Goal: Task Accomplishment & Management: Manage account settings

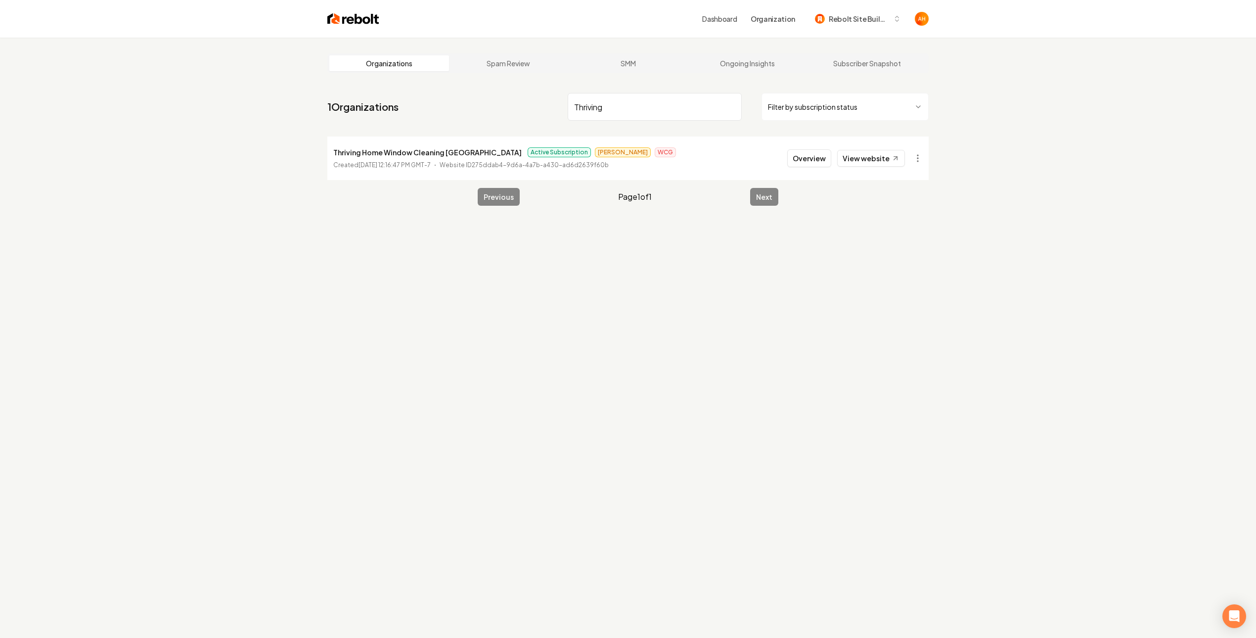
click at [653, 105] on input "Thriving" at bounding box center [654, 107] width 174 height 28
type input "packard"
click at [865, 165] on link "View website" at bounding box center [871, 158] width 68 height 17
click at [817, 151] on button "Overview" at bounding box center [809, 158] width 44 height 18
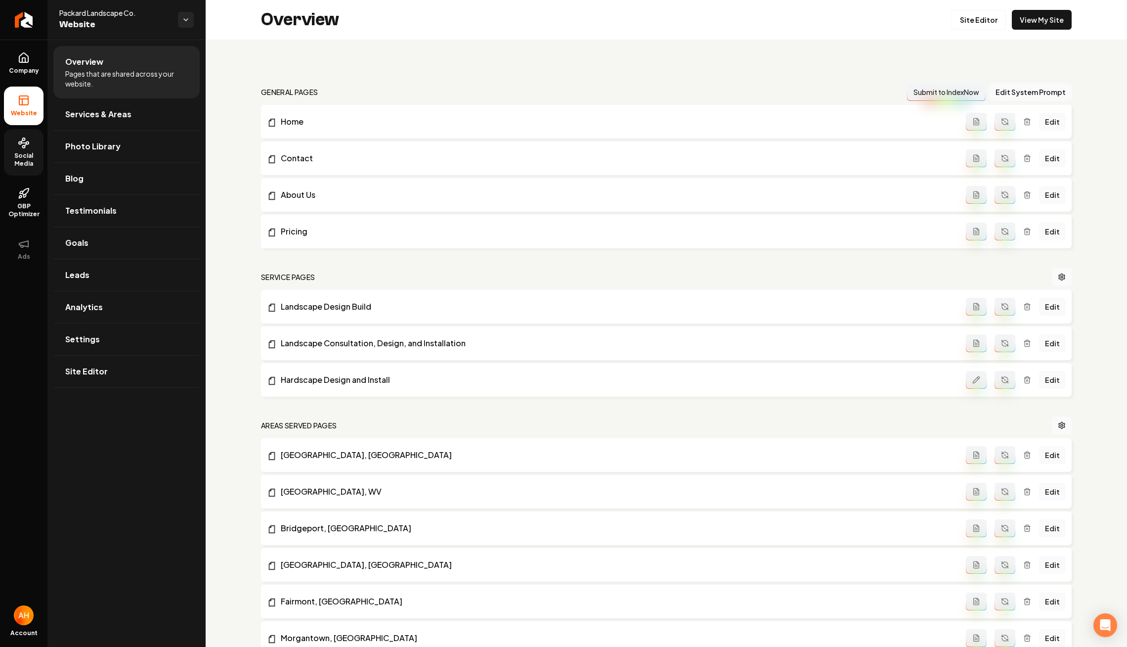
click at [24, 150] on link "Social Media" at bounding box center [24, 152] width 40 height 46
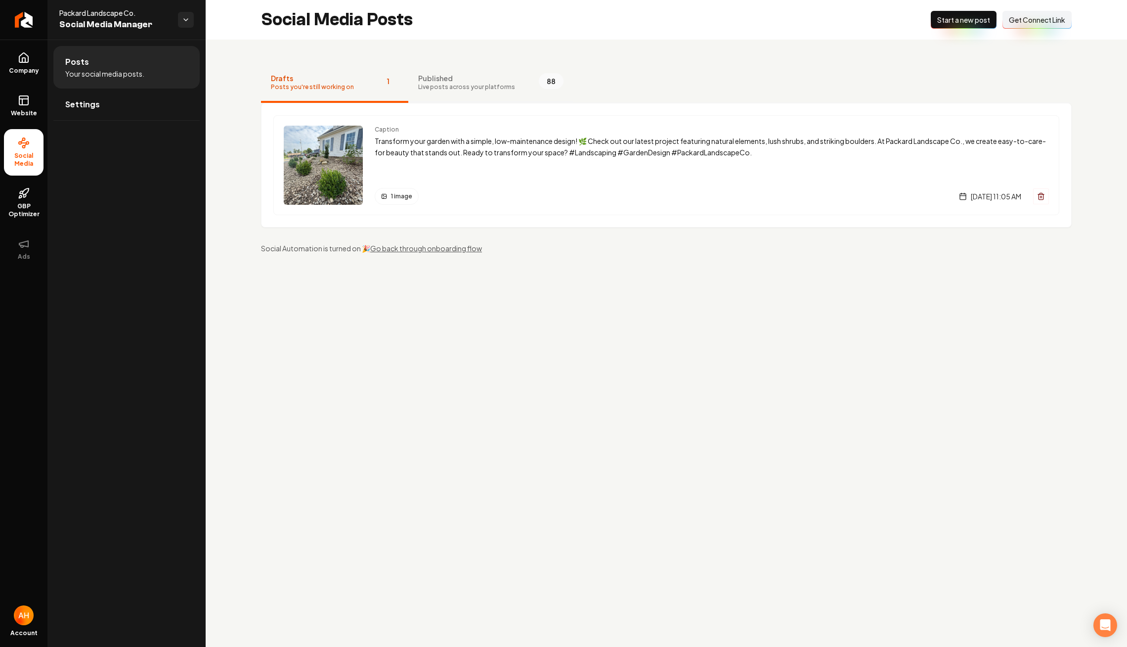
click at [458, 91] on button "Published Live posts across your platforms 88" at bounding box center [490, 83] width 165 height 40
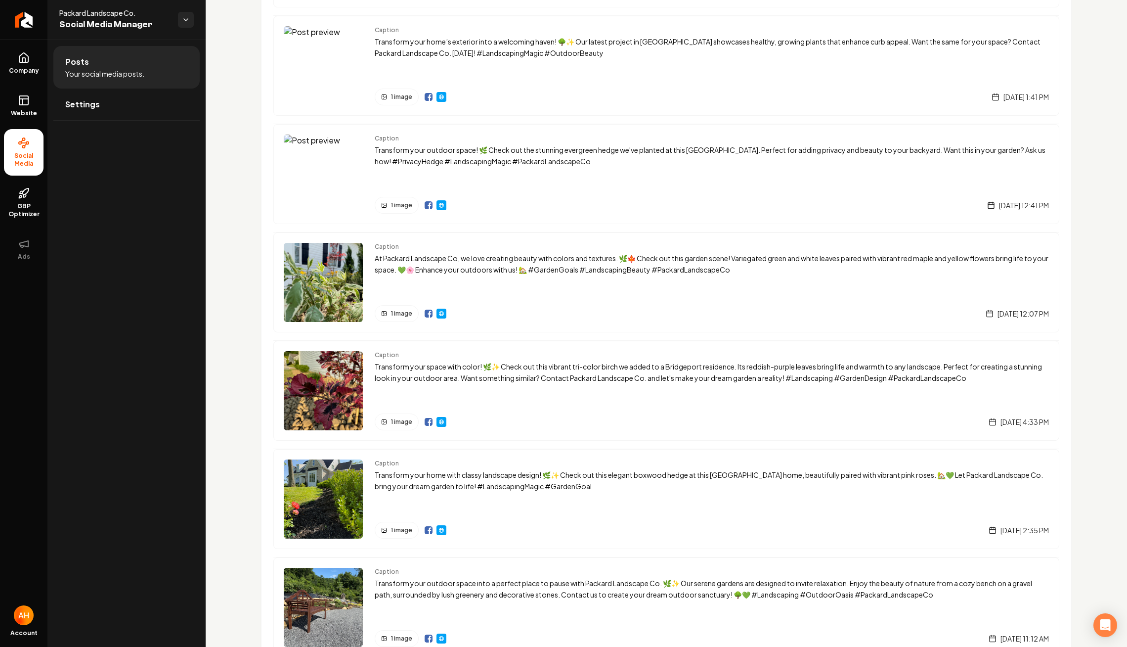
scroll to position [1832, 0]
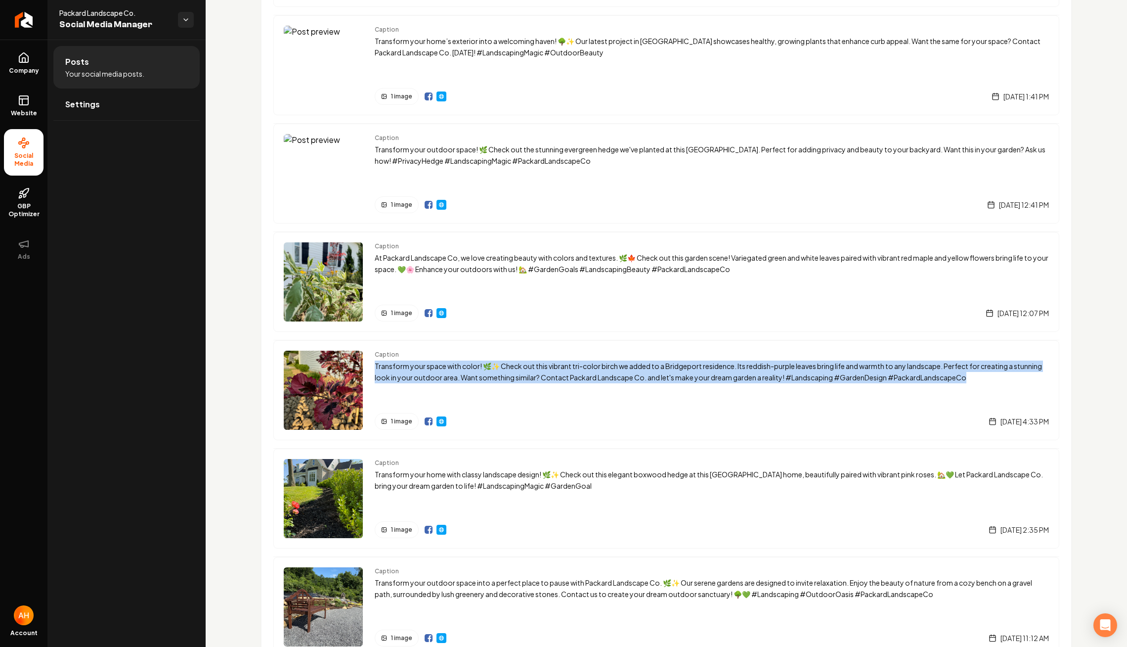
drag, startPoint x: 1006, startPoint y: 370, endPoint x: 374, endPoint y: 352, distance: 633.0
click at [373, 352] on div "Caption Transform your space with color! 🌿✨ Check out this vibrant tri-color bi…" at bounding box center [666, 390] width 786 height 100
copy p "Transform your space with color! 🌿✨ Check out this vibrant tri-color birch we a…"
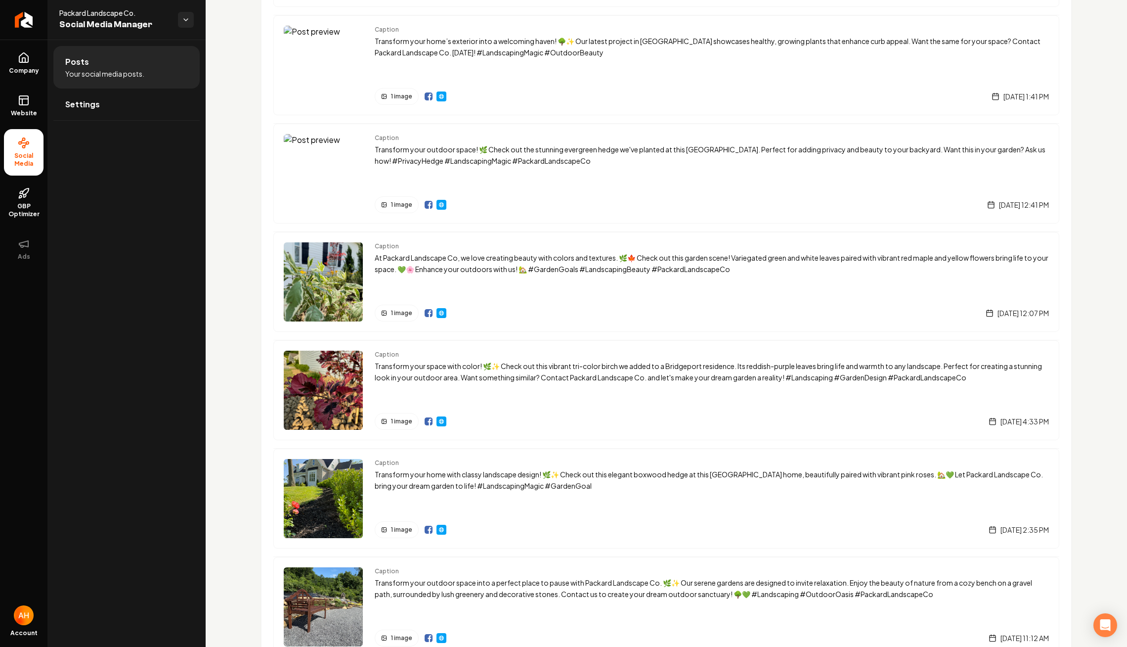
click at [341, 384] on img "Main content area" at bounding box center [323, 389] width 79 height 79
click at [438, 417] on img "Main content area" at bounding box center [441, 421] width 8 height 8
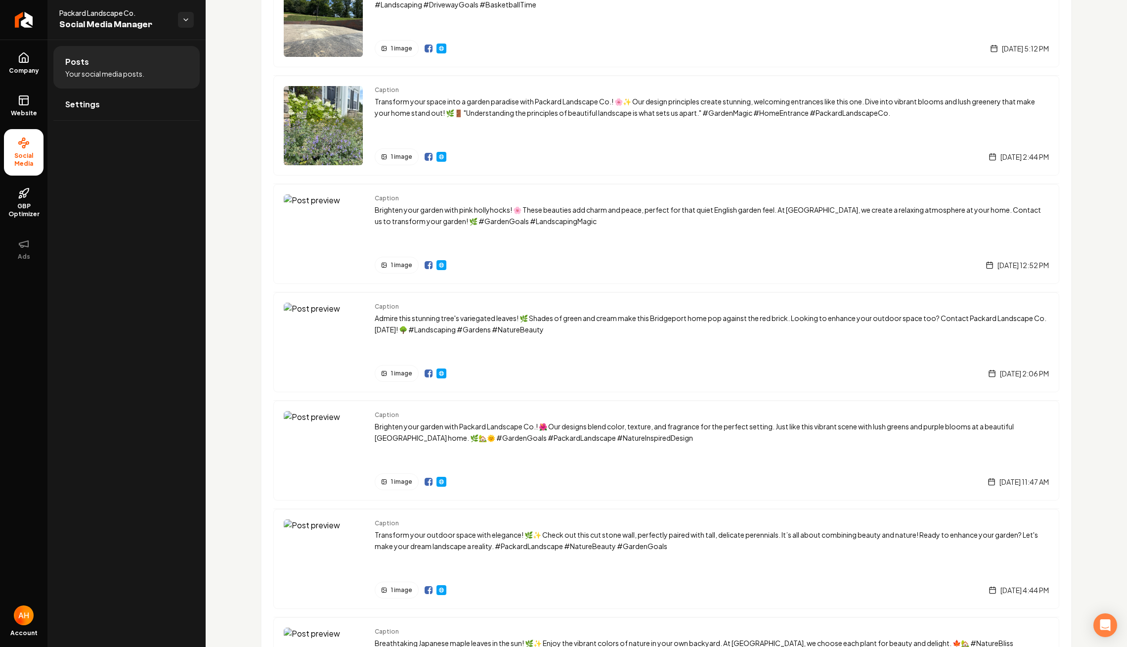
scroll to position [855, 0]
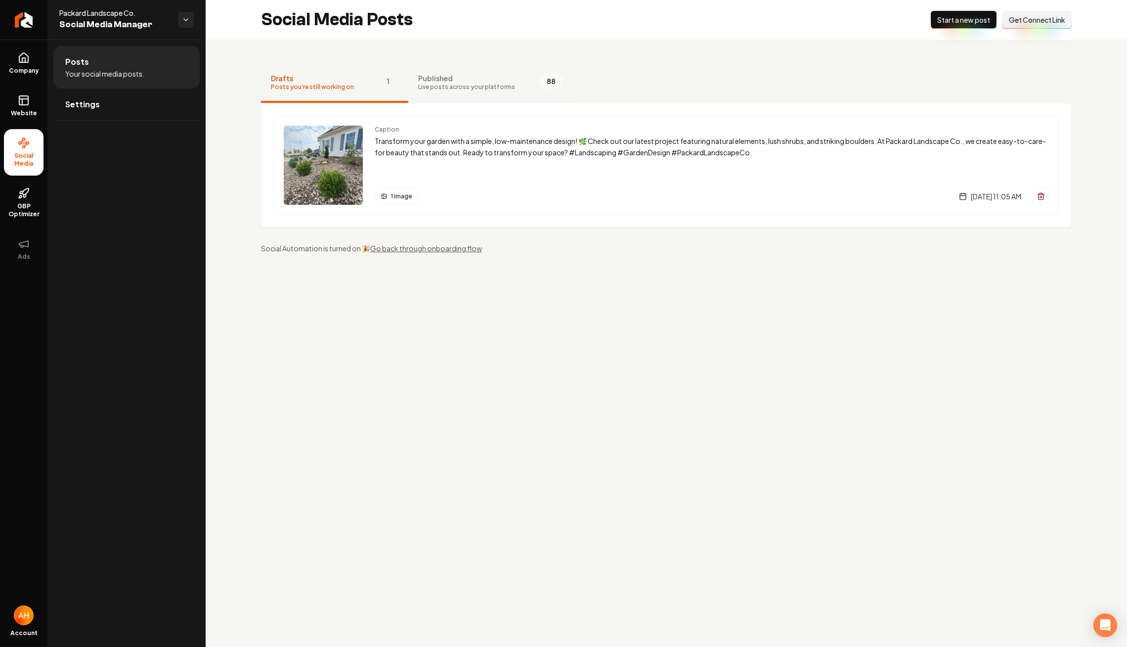
click at [458, 85] on span "Live posts across your platforms" at bounding box center [466, 87] width 97 height 8
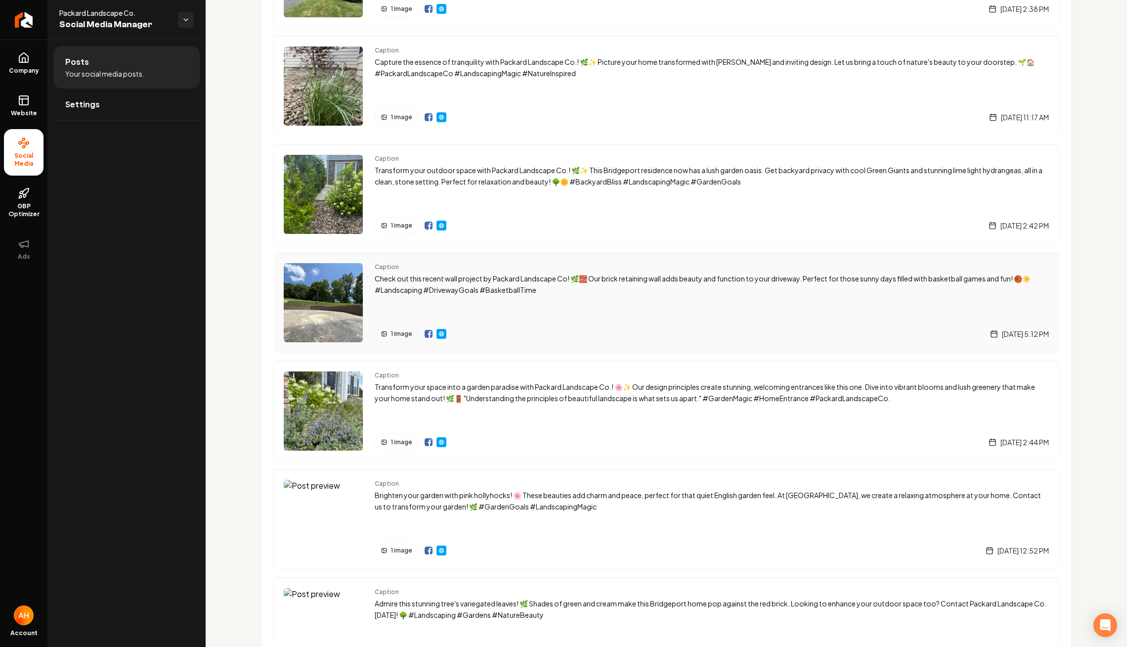
scroll to position [832, 0]
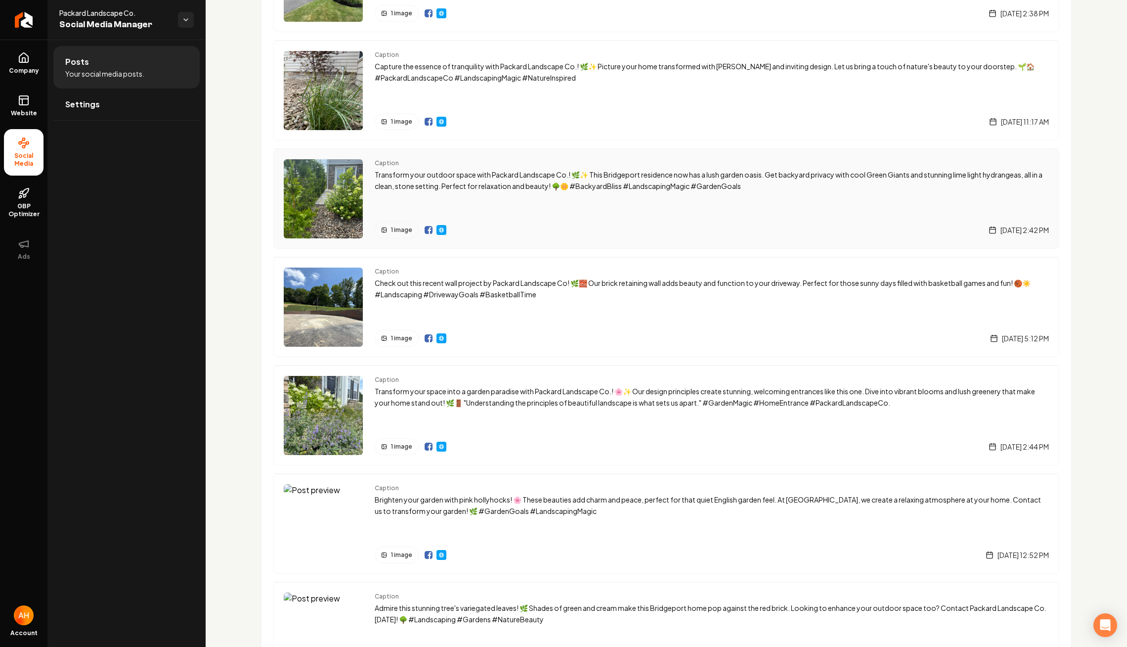
click at [439, 226] on img "Main content area" at bounding box center [441, 230] width 8 height 8
click at [406, 172] on p "Transform your outdoor space with Packard Landscape Co.! 🌿✨ This Bridgeport res…" at bounding box center [712, 180] width 674 height 23
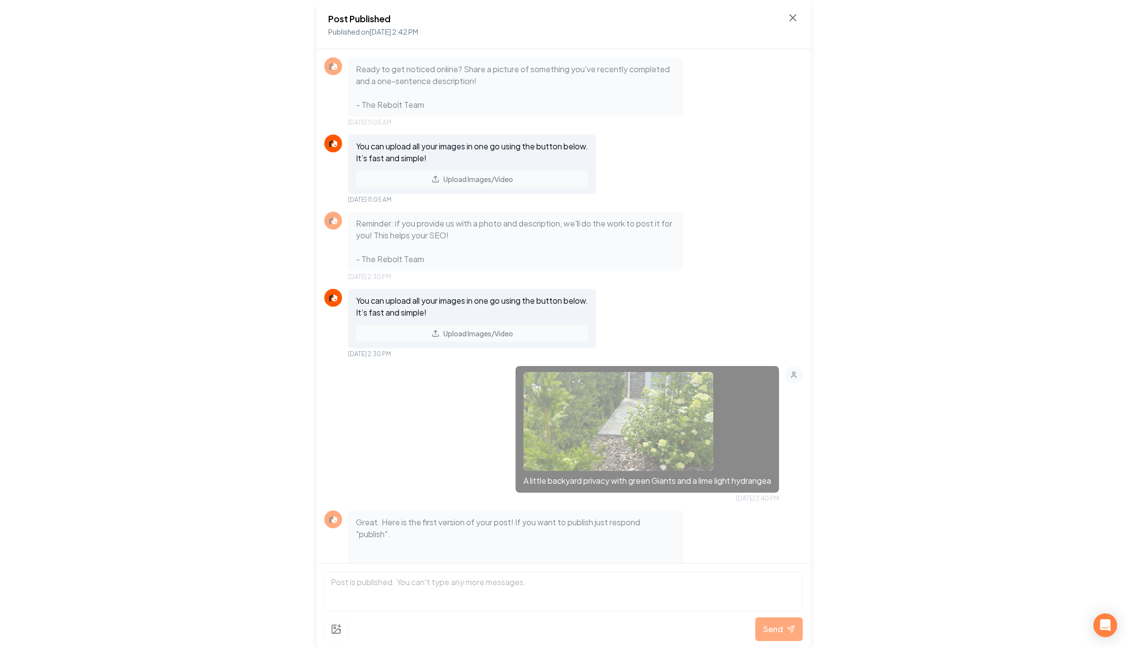
scroll to position [381, 0]
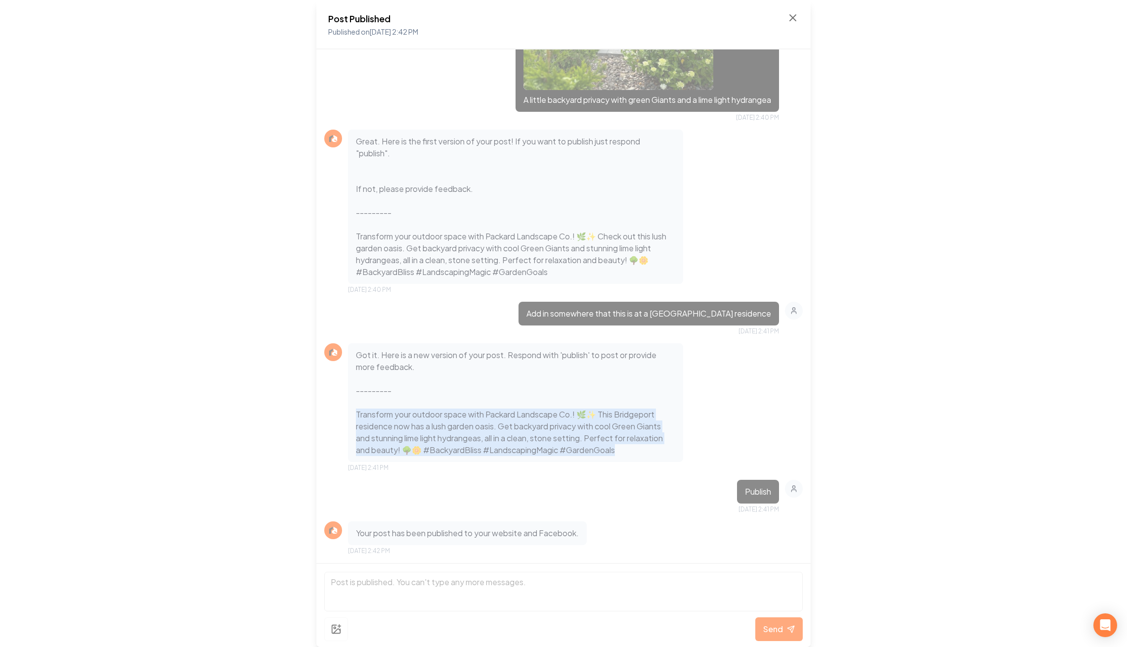
drag, startPoint x: 354, startPoint y: 411, endPoint x: 628, endPoint y: 452, distance: 276.4
click at [628, 452] on div "Got it. Here is a new version of your post. Respond with 'publish' to post or p…" at bounding box center [515, 402] width 335 height 119
copy p "Transform your outdoor space with Packard Landscape Co.! 🌿✨ This Bridgeport res…"
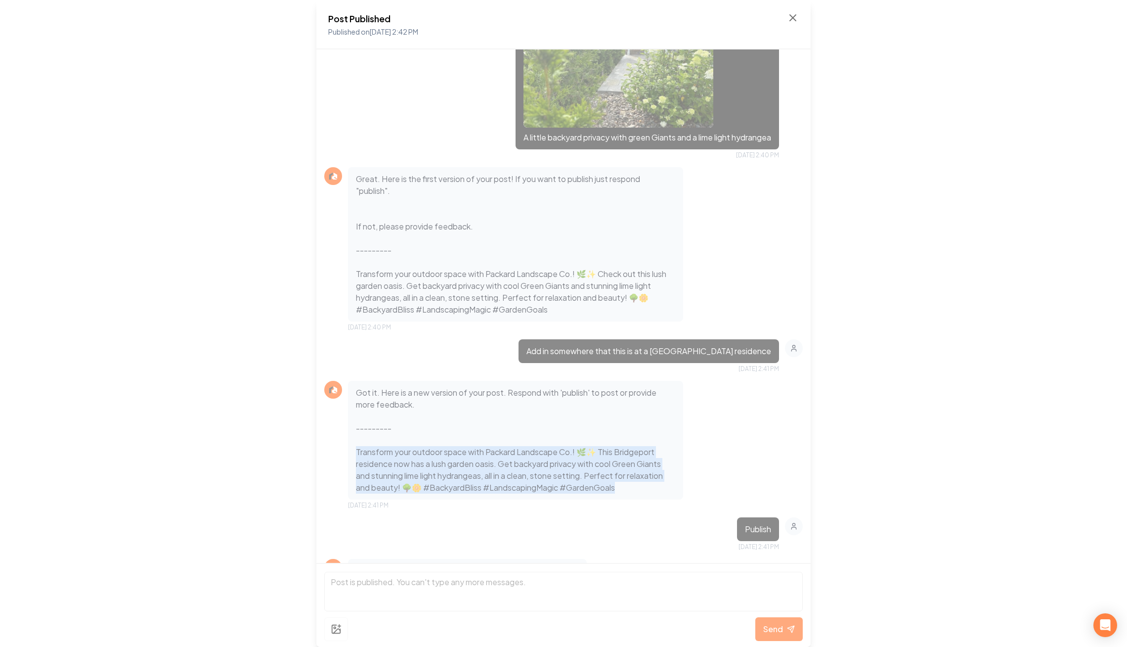
scroll to position [347, 0]
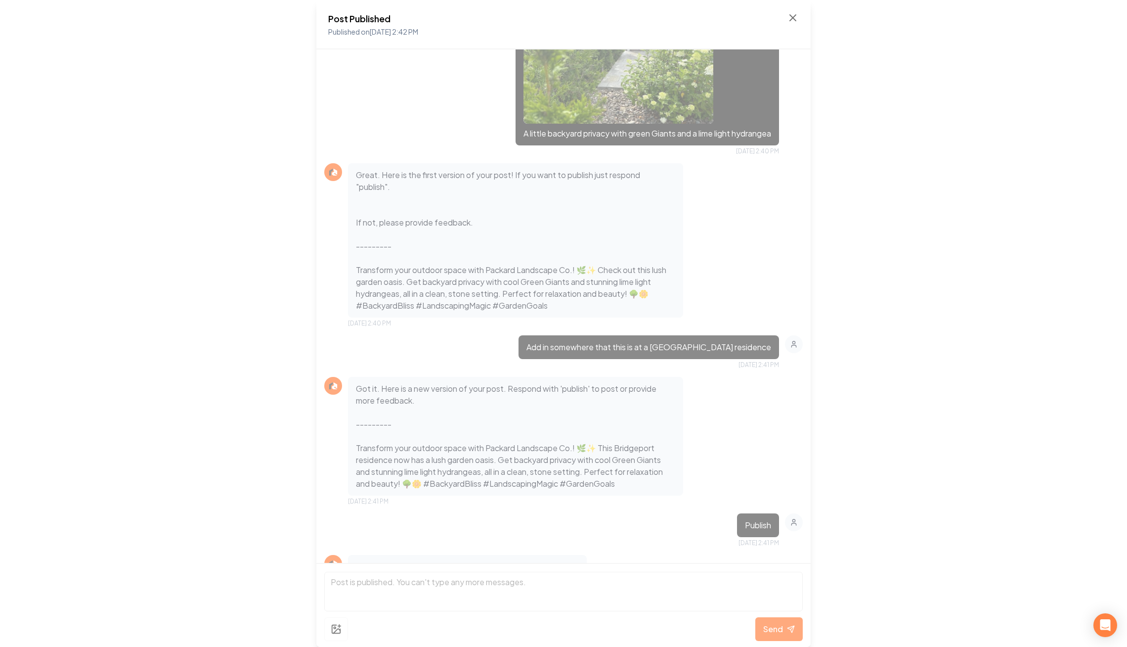
click at [284, 228] on div "Post Published Published on Jul 31, 2025 2:42 PM Ready to get noticed online? S…" at bounding box center [563, 323] width 1127 height 647
click at [778, 8] on div "Post Published Published on Jul 31, 2025 2:42 PM" at bounding box center [563, 24] width 494 height 49
click at [794, 17] on icon at bounding box center [793, 18] width 12 height 12
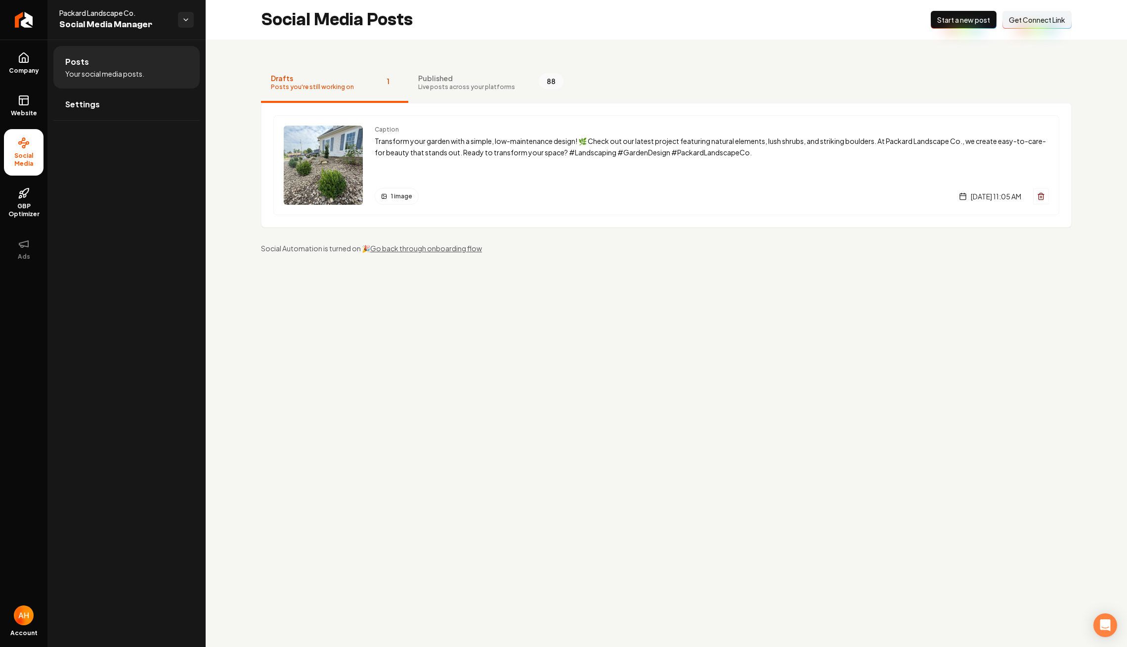
click at [518, 51] on div "Drafts Posts you're still working on 1 Published Live posts across your platfor…" at bounding box center [666, 158] width 921 height 237
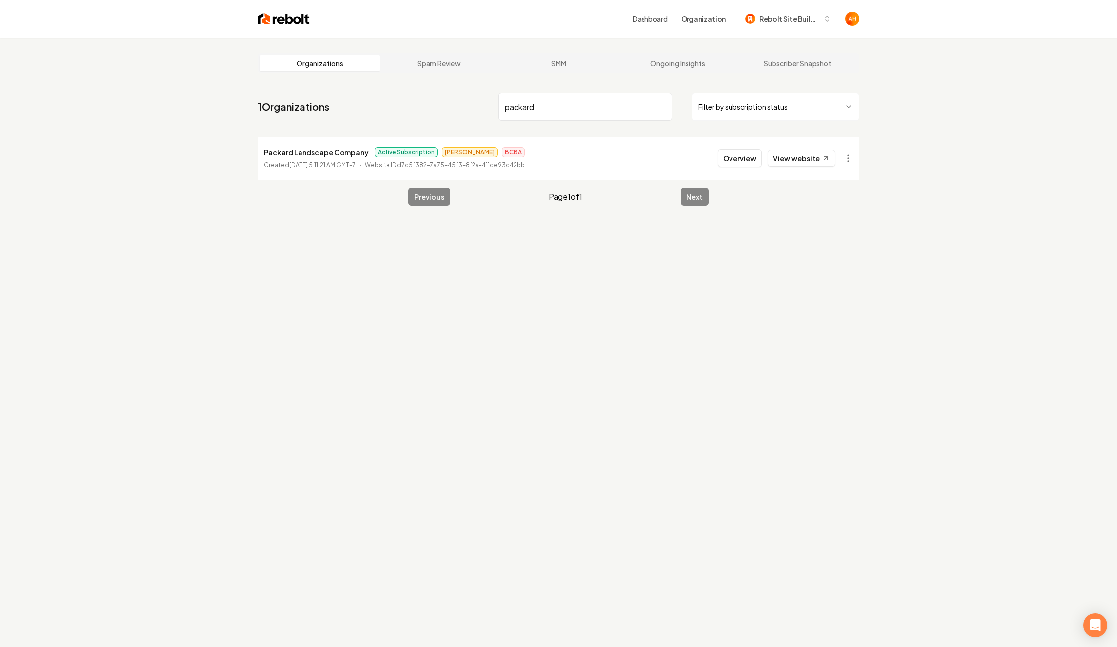
click at [558, 107] on input "packard" at bounding box center [585, 107] width 174 height 28
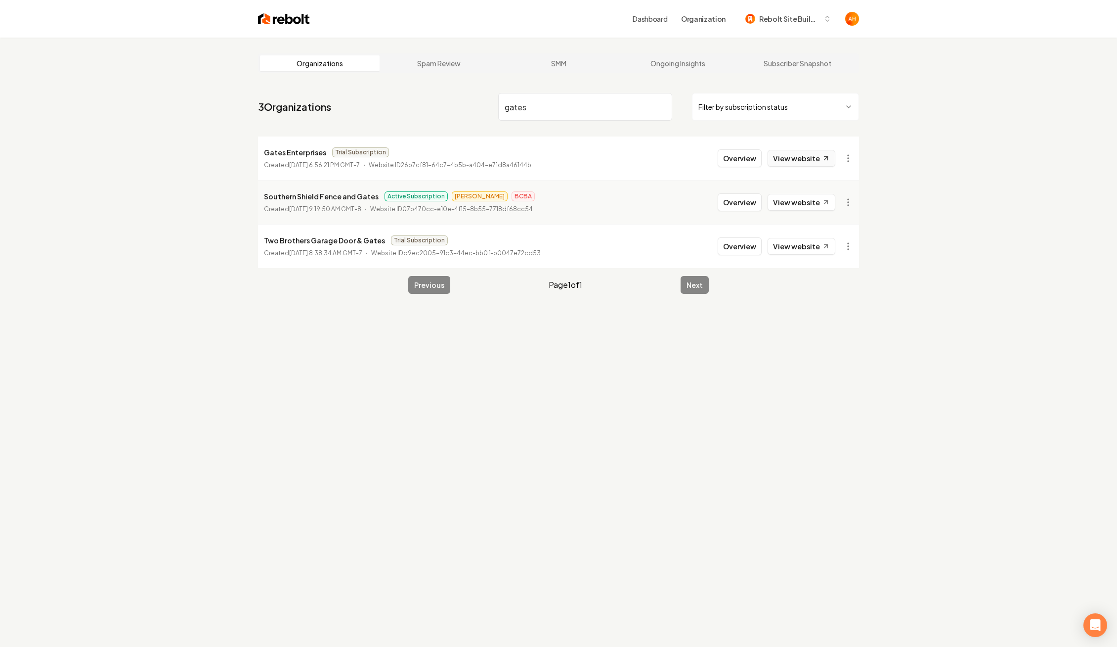
type input "gates"
click at [812, 154] on link "View website" at bounding box center [802, 158] width 68 height 17
click at [804, 159] on link "View website" at bounding box center [802, 158] width 68 height 17
click at [731, 157] on button "Overview" at bounding box center [740, 158] width 44 height 18
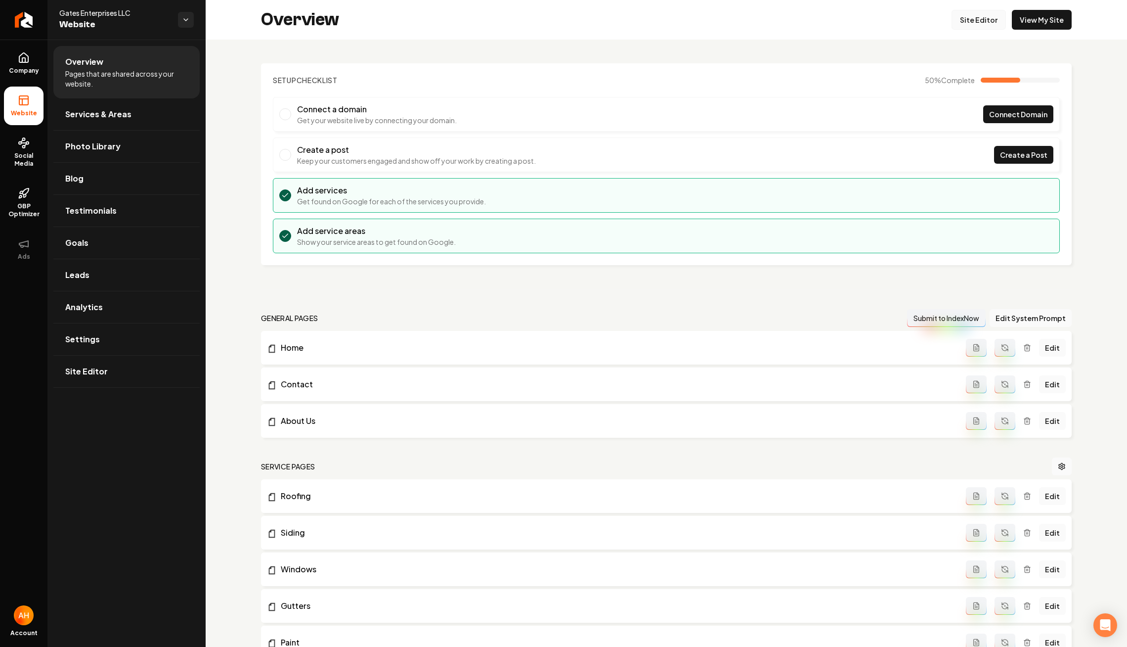
click at [971, 27] on link "Site Editor" at bounding box center [979, 20] width 54 height 20
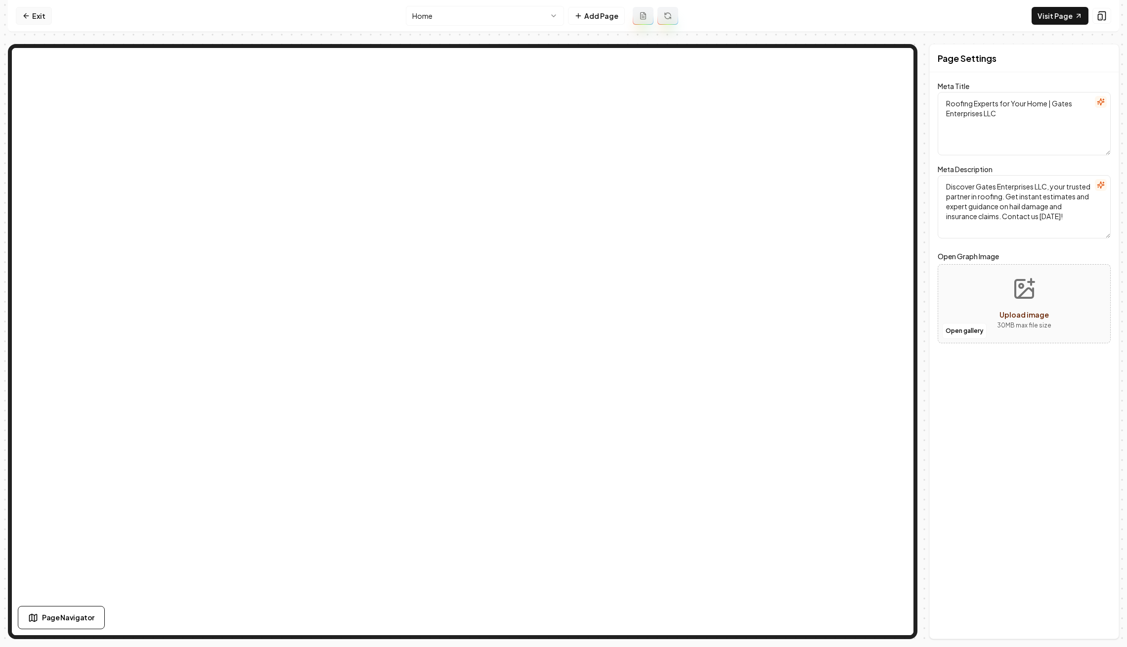
click at [49, 17] on link "Exit" at bounding box center [34, 16] width 36 height 18
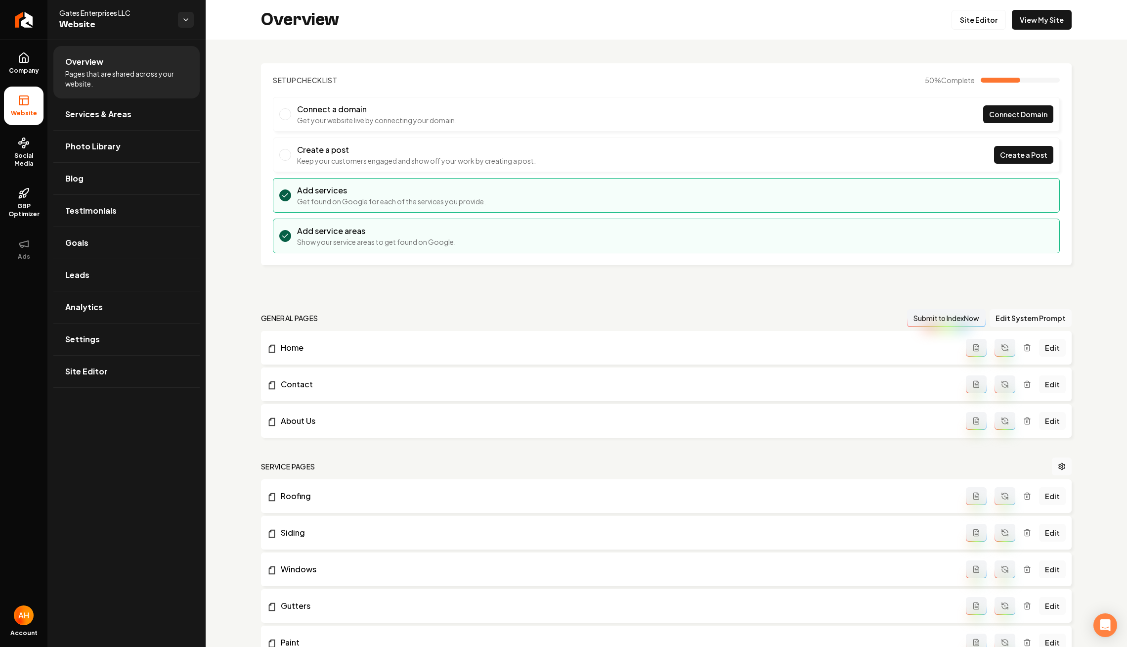
click at [338, 15] on h2 "Overview" at bounding box center [300, 20] width 78 height 20
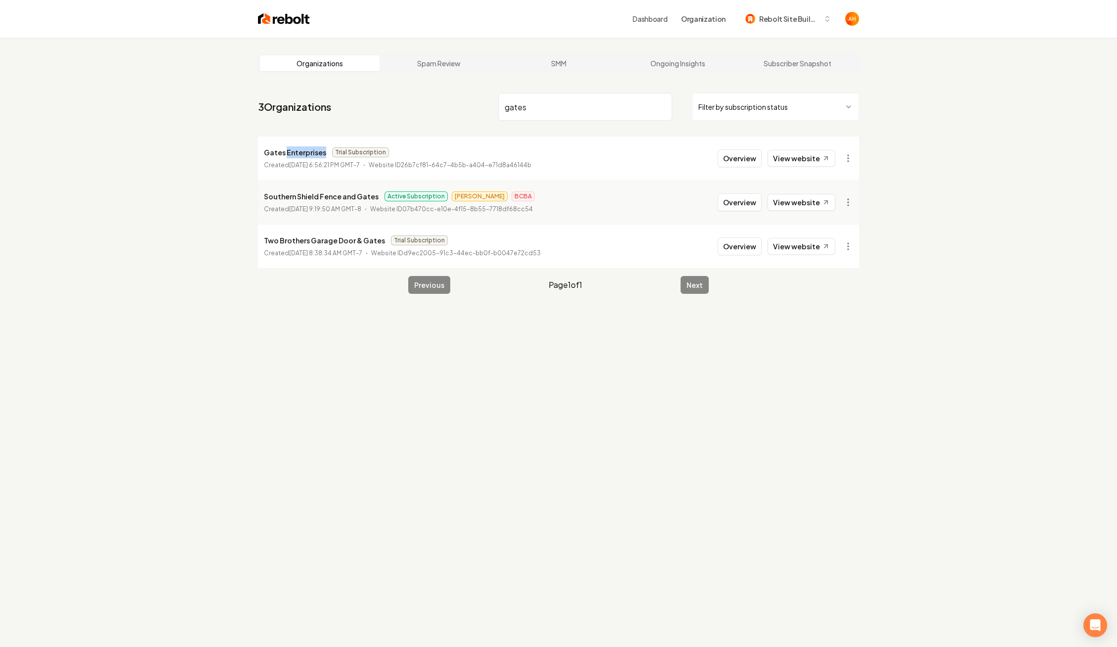
click at [309, 151] on p "Gates Enterprises" at bounding box center [295, 152] width 62 height 12
click at [805, 161] on link "View website" at bounding box center [802, 158] width 68 height 17
click at [554, 109] on input "gates" at bounding box center [585, 107] width 174 height 28
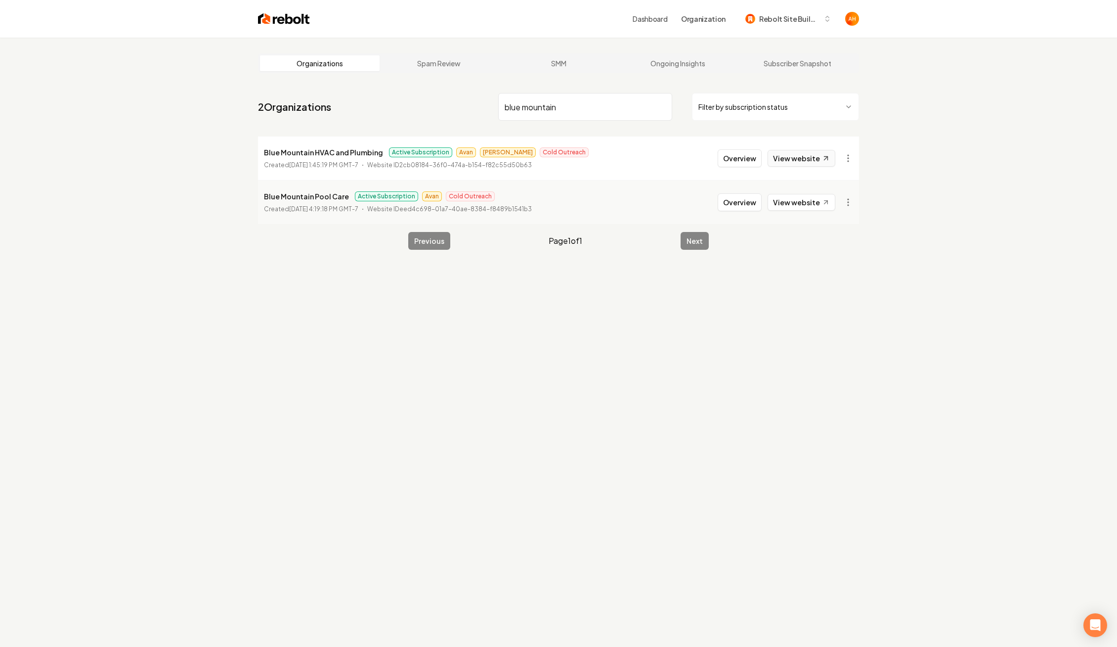
click at [795, 164] on link "View website" at bounding box center [802, 158] width 68 height 17
click at [743, 433] on div "Organizations Spam Review SMM Ongoing Insights Subscriber Snapshot 2 Organizati…" at bounding box center [558, 361] width 1117 height 647
click at [558, 117] on input "blue mountain" at bounding box center [585, 107] width 174 height 28
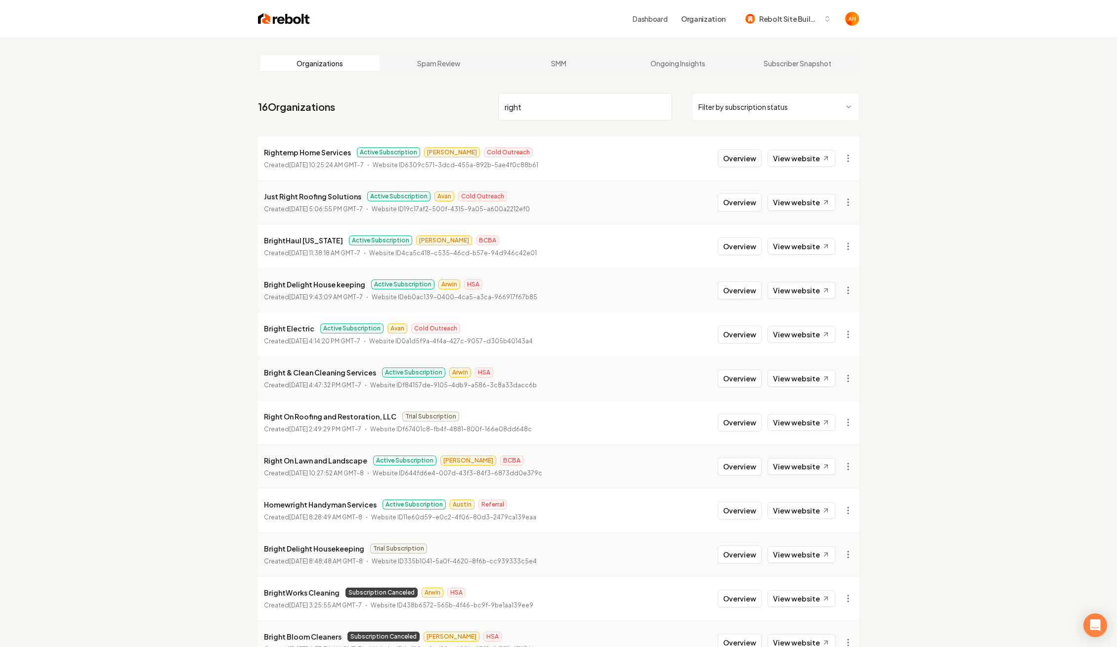
type input "right"
click at [745, 165] on button "Overview" at bounding box center [740, 158] width 44 height 18
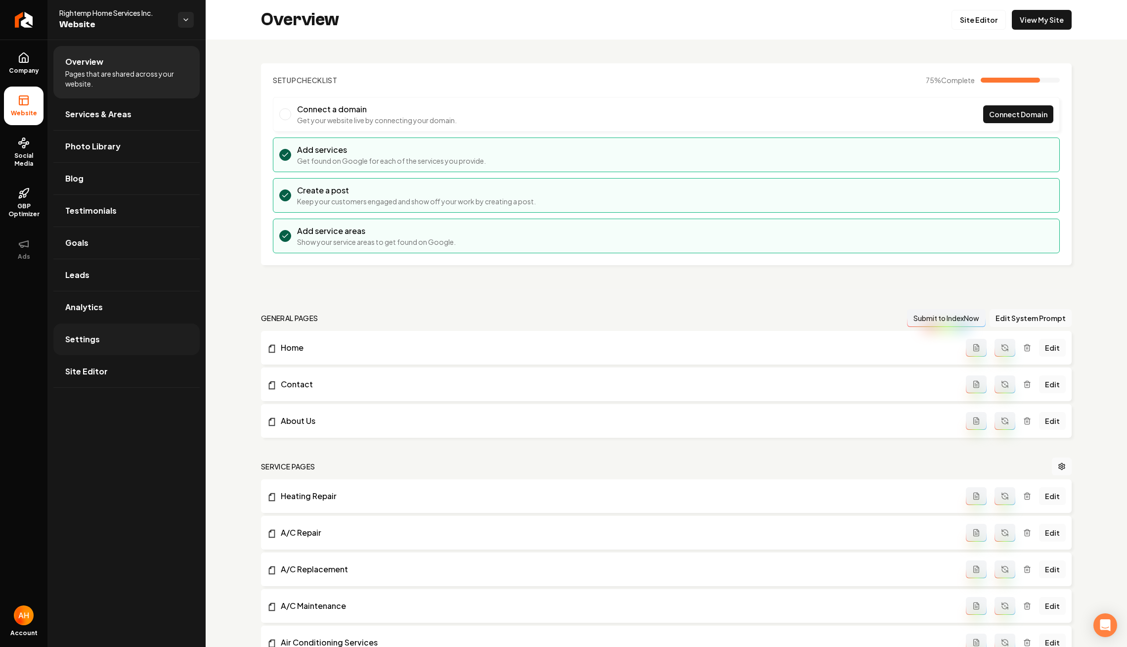
click at [127, 348] on link "Settings" at bounding box center [126, 339] width 146 height 32
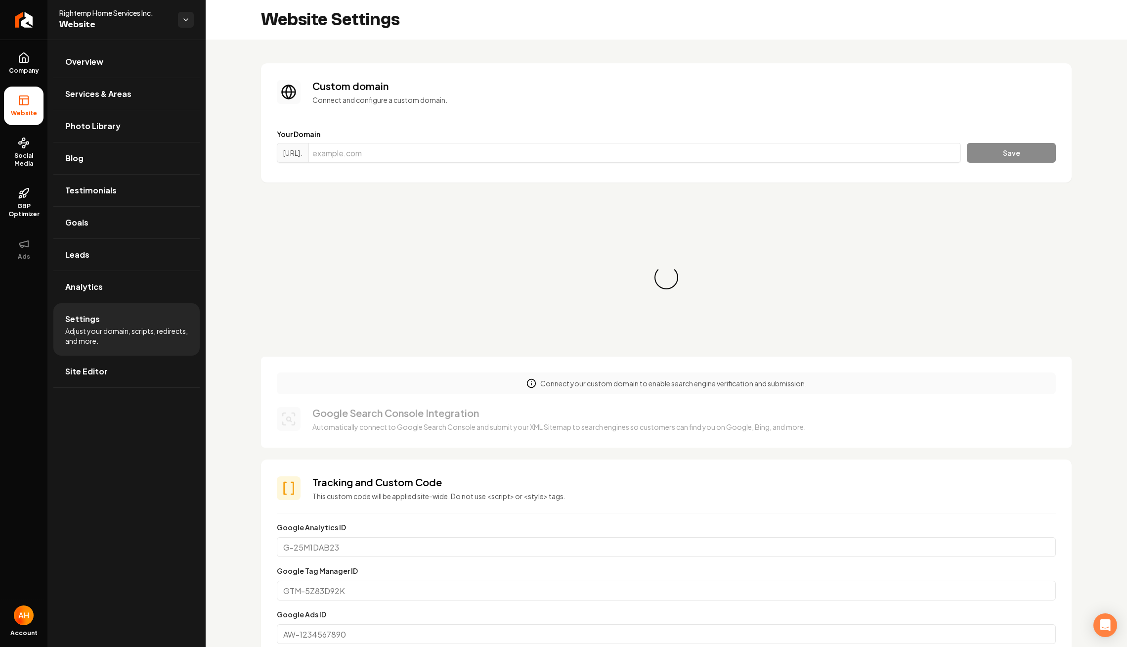
scroll to position [36, 0]
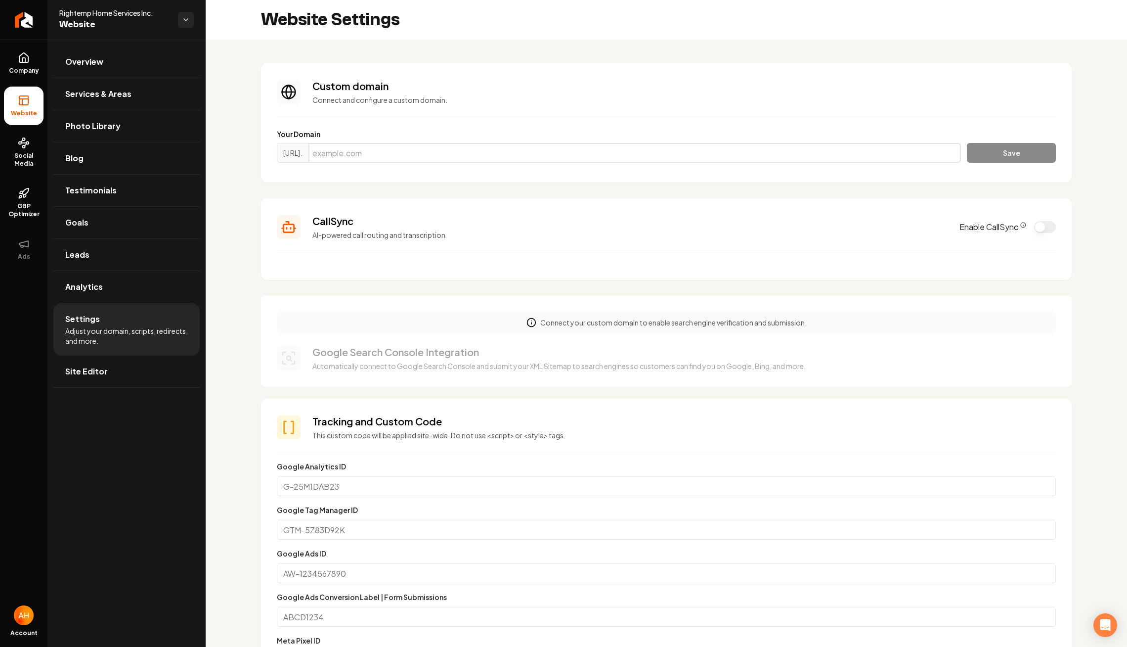
click at [509, 147] on input "Main content area" at bounding box center [634, 153] width 652 height 20
paste input "mKuAJWlllgL1!@Aa"
type input "mKuAJWlllgL1!@Aa"
click at [519, 134] on label "Your Domain" at bounding box center [666, 134] width 779 height 10
click at [518, 156] on input "Main content area" at bounding box center [634, 153] width 652 height 20
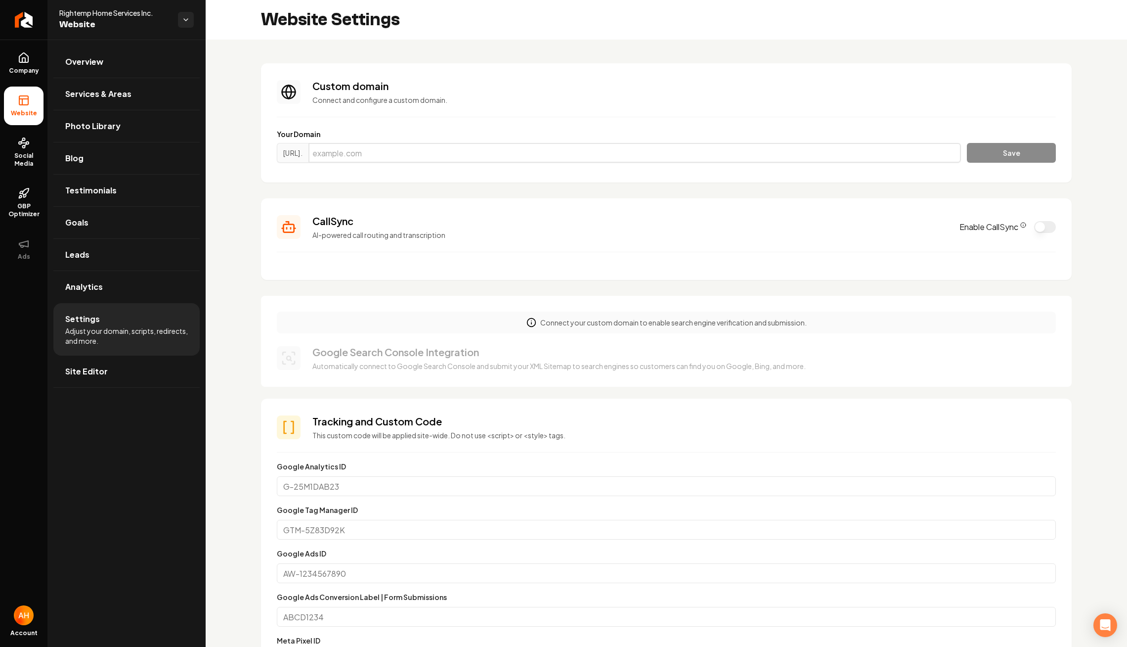
paste input "https://vercel.com/built-right/~/rightemphomeservices.com"
type input "rightemphomeservices.com"
click at [967, 143] on button "Save" at bounding box center [1011, 153] width 89 height 20
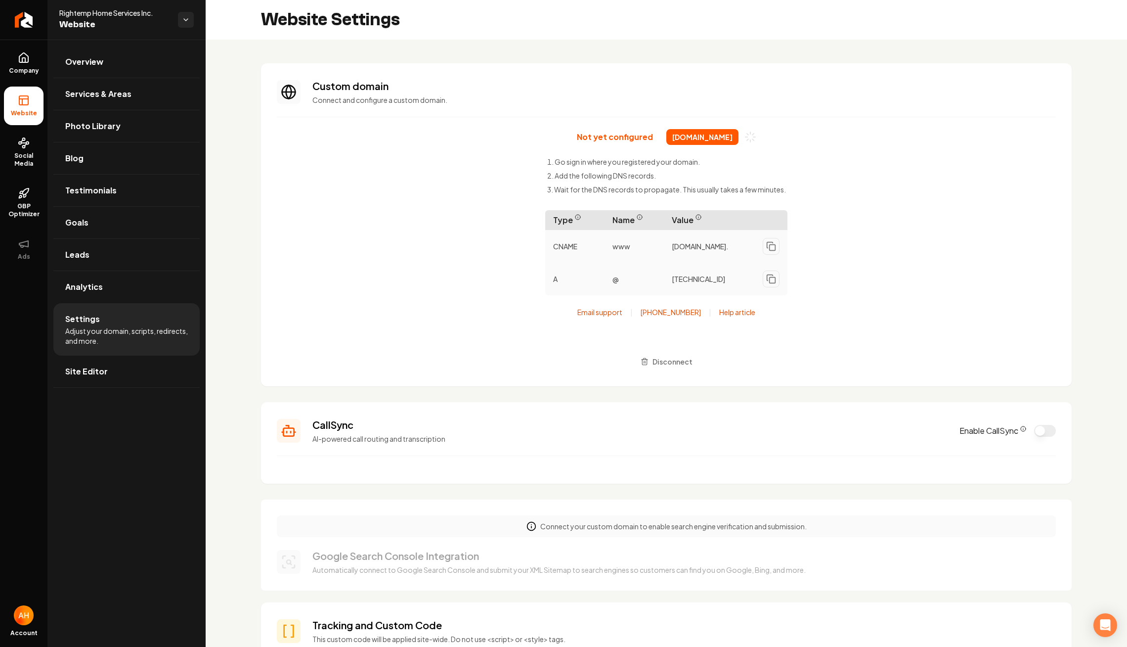
click at [451, 72] on section "Custom domain Connect and configure a custom domain. Not yet configured rightem…" at bounding box center [666, 224] width 811 height 323
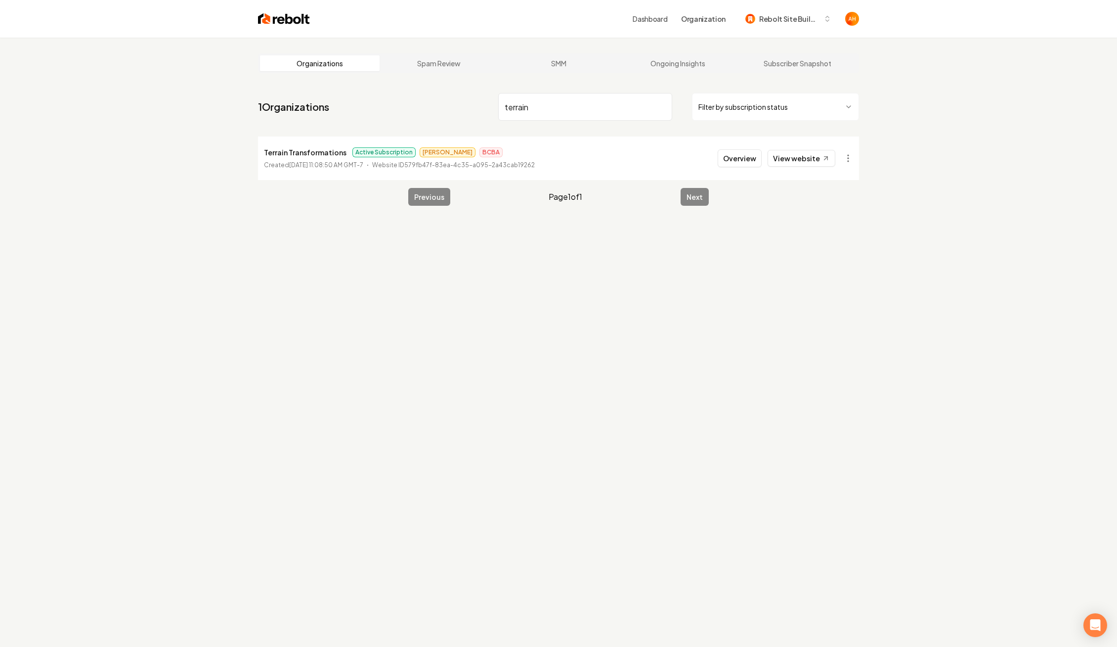
type input "terrain"
click at [711, 161] on li "Terrain Transformations Active Subscription James BCBA Created August 19, 2025,…" at bounding box center [558, 157] width 601 height 43
click at [752, 151] on button "Overview" at bounding box center [740, 158] width 44 height 18
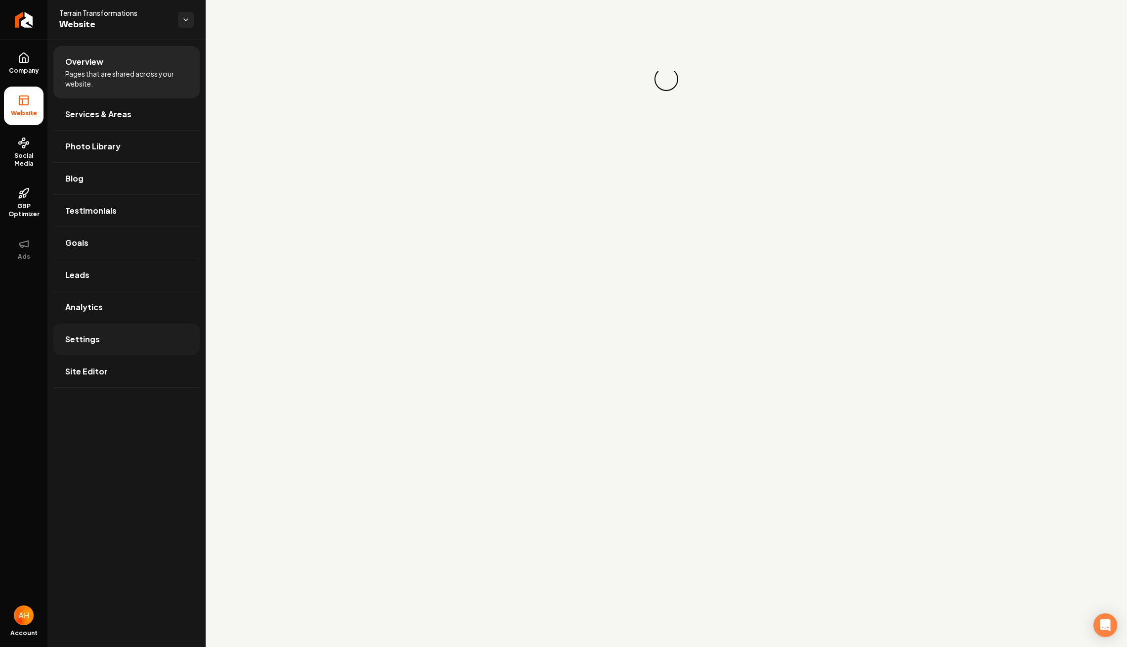
click at [138, 345] on link "Settings" at bounding box center [126, 339] width 146 height 32
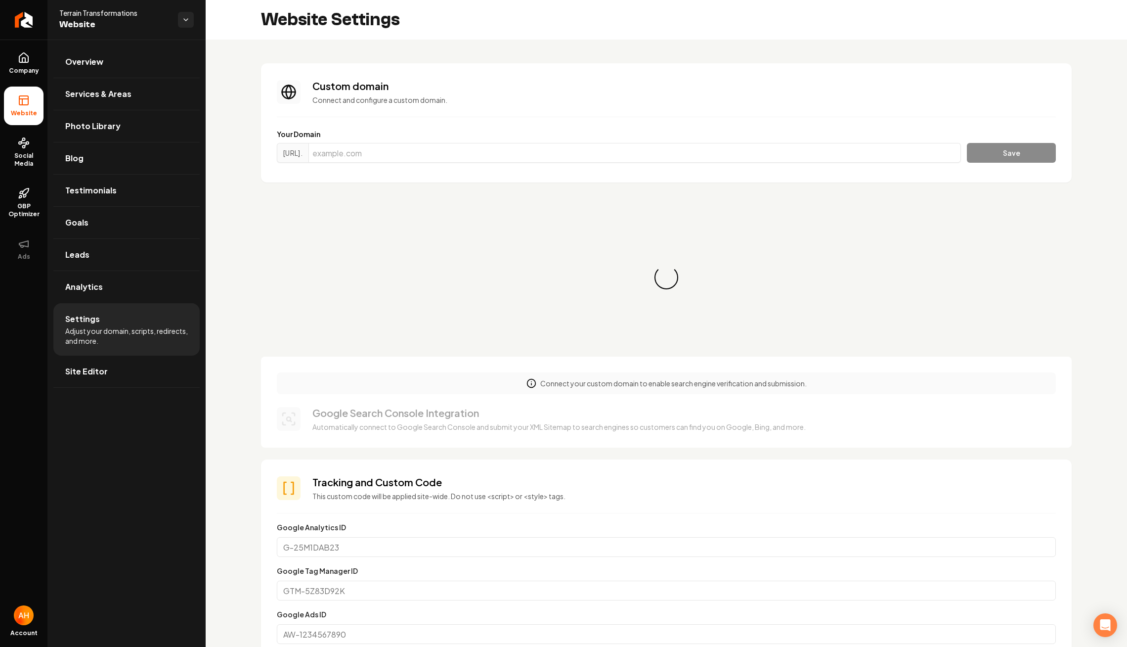
scroll to position [89, 0]
click at [514, 153] on input "Main content area" at bounding box center [634, 153] width 652 height 20
paste input "terraintransformations.org"
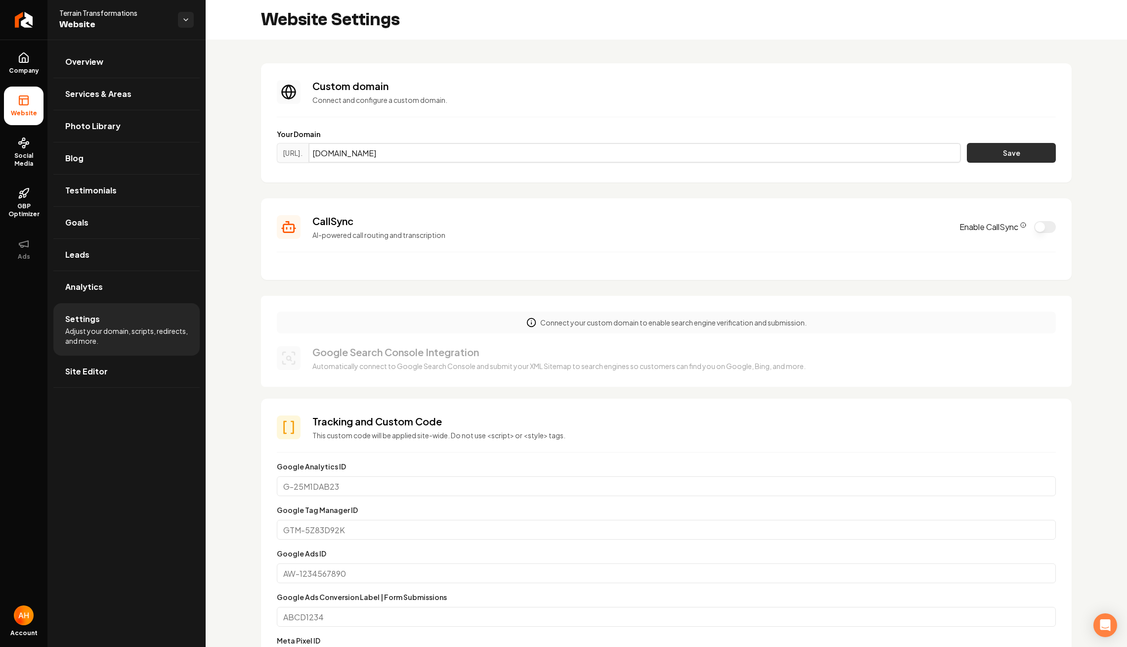
type input "terraintransformations.org"
click at [982, 156] on button "Save" at bounding box center [1011, 153] width 89 height 20
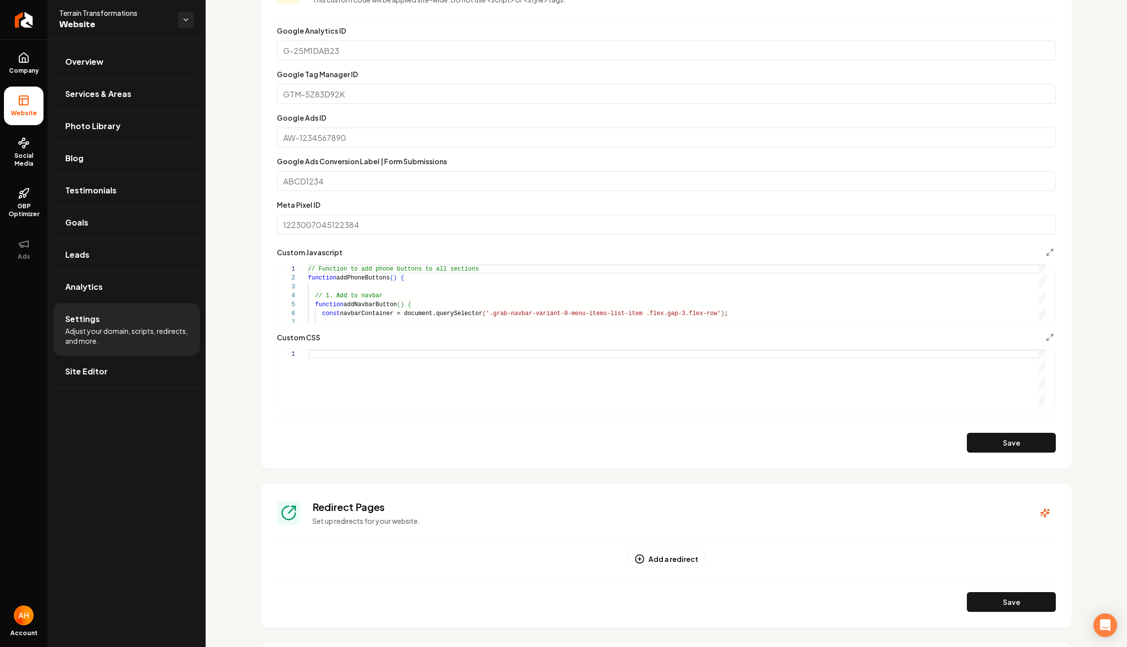
scroll to position [64, 0]
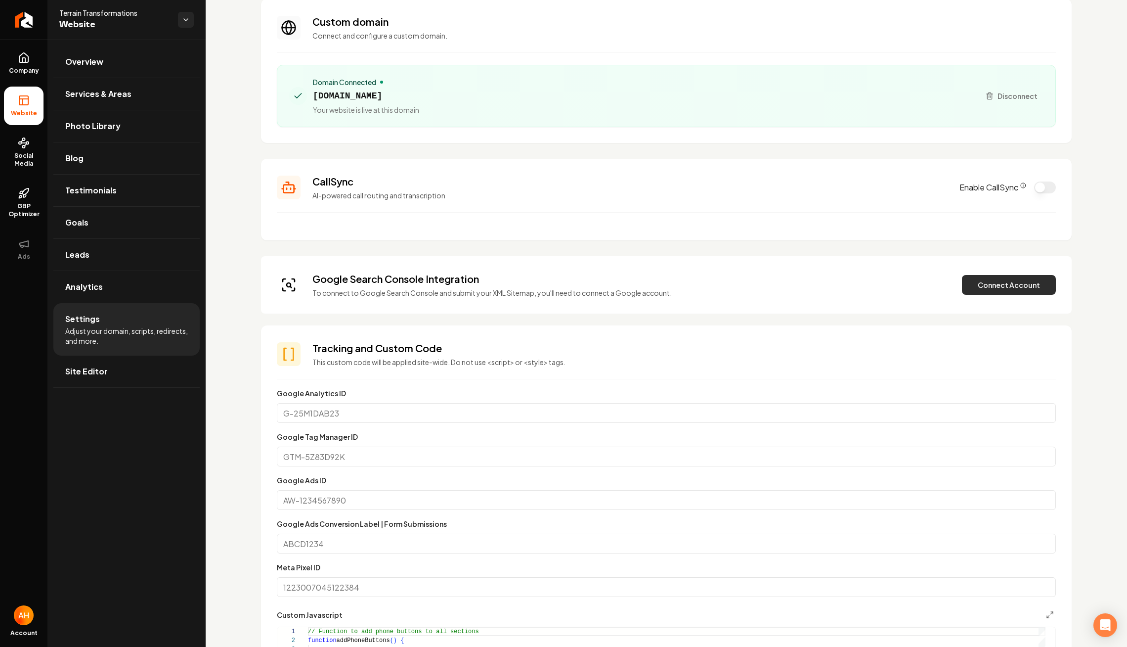
click at [1018, 279] on button "Connect Account" at bounding box center [1009, 285] width 94 height 20
click at [961, 288] on button "Verify & Submit" at bounding box center [940, 285] width 86 height 20
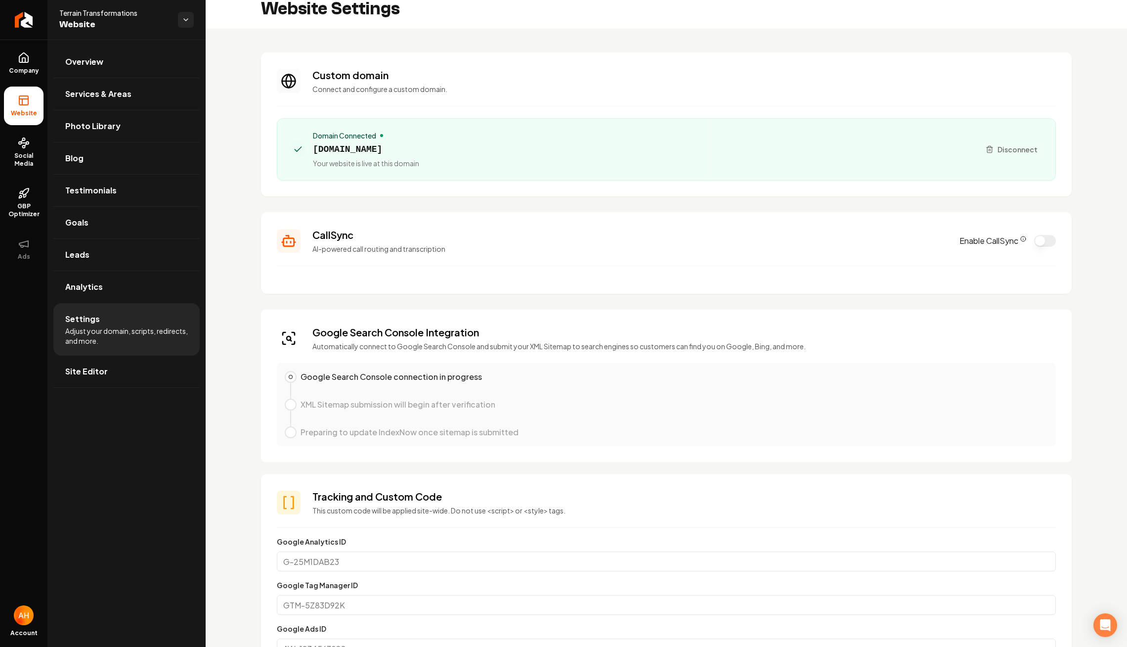
scroll to position [0, 0]
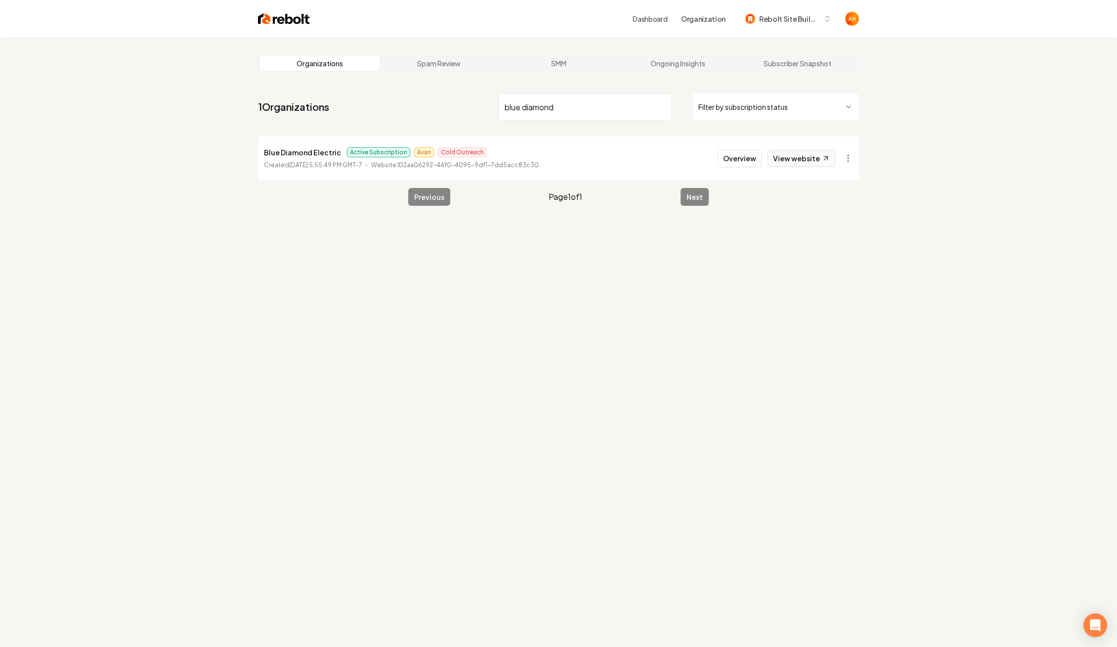
click at [796, 162] on link "View website" at bounding box center [802, 158] width 68 height 17
click at [541, 97] on input "blue diamond" at bounding box center [585, 107] width 174 height 28
type input "rbj"
click at [736, 158] on button "Overview" at bounding box center [740, 158] width 44 height 18
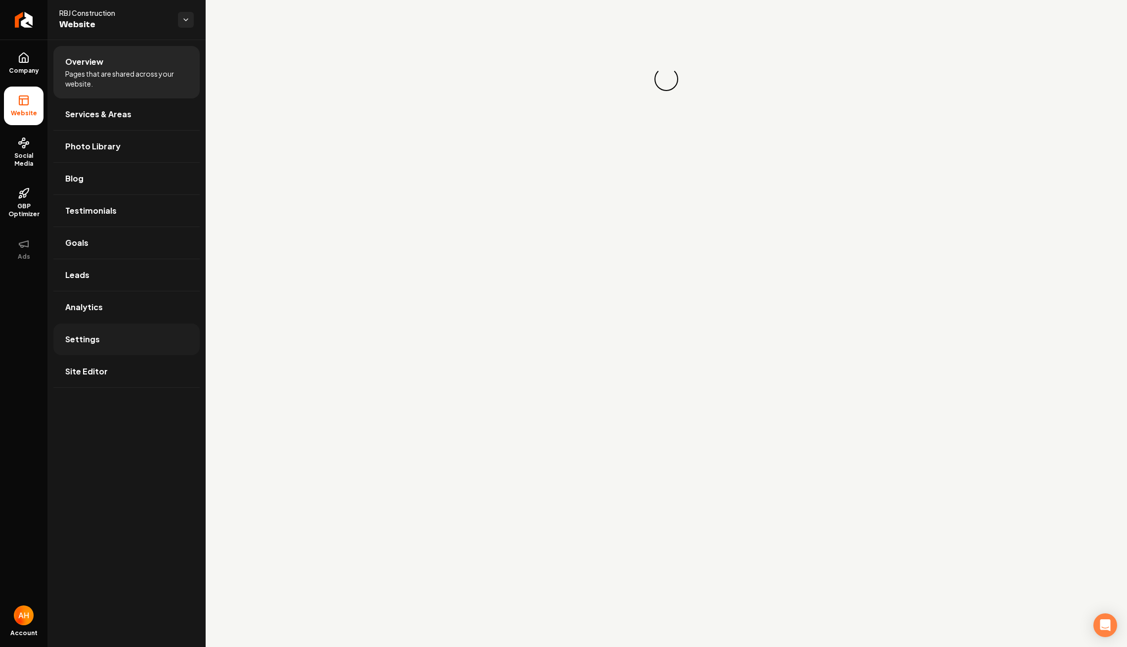
click at [174, 340] on link "Settings" at bounding box center [126, 339] width 146 height 32
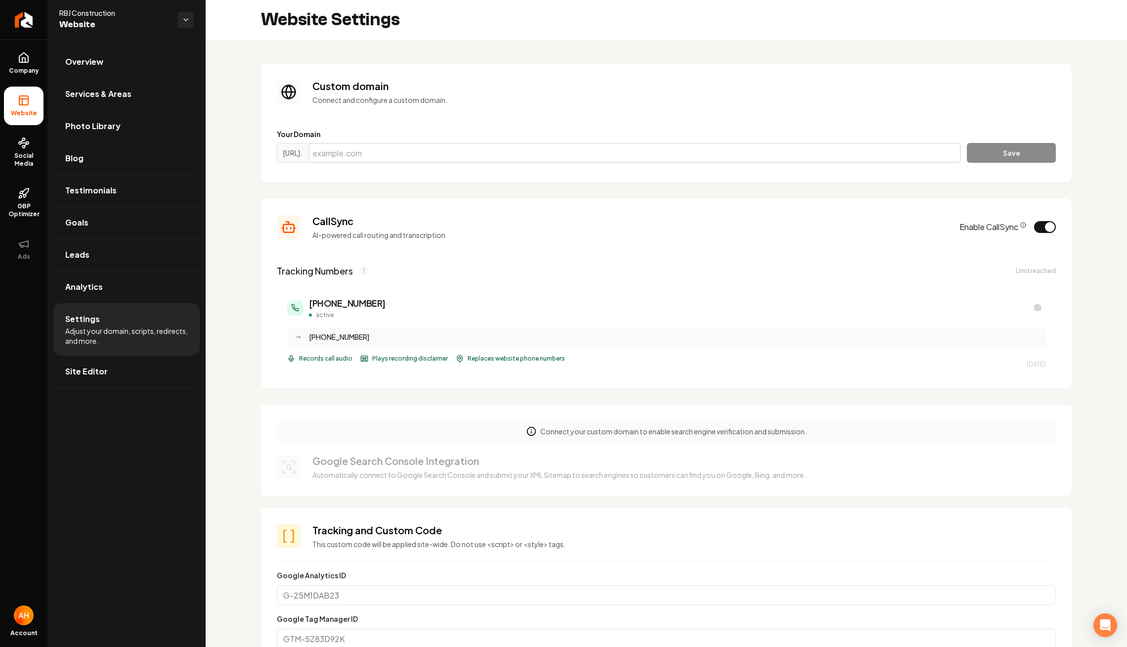
click at [516, 160] on input "Main content area" at bounding box center [634, 153] width 652 height 20
paste input "RBJConstructionco.com"
type input "RBJConstructionco.com"
click at [967, 143] on button "Save" at bounding box center [1011, 153] width 89 height 20
click at [710, 170] on section "Custom domain Connect and configure a custom domain. Your Domain https://www. R…" at bounding box center [666, 122] width 811 height 119
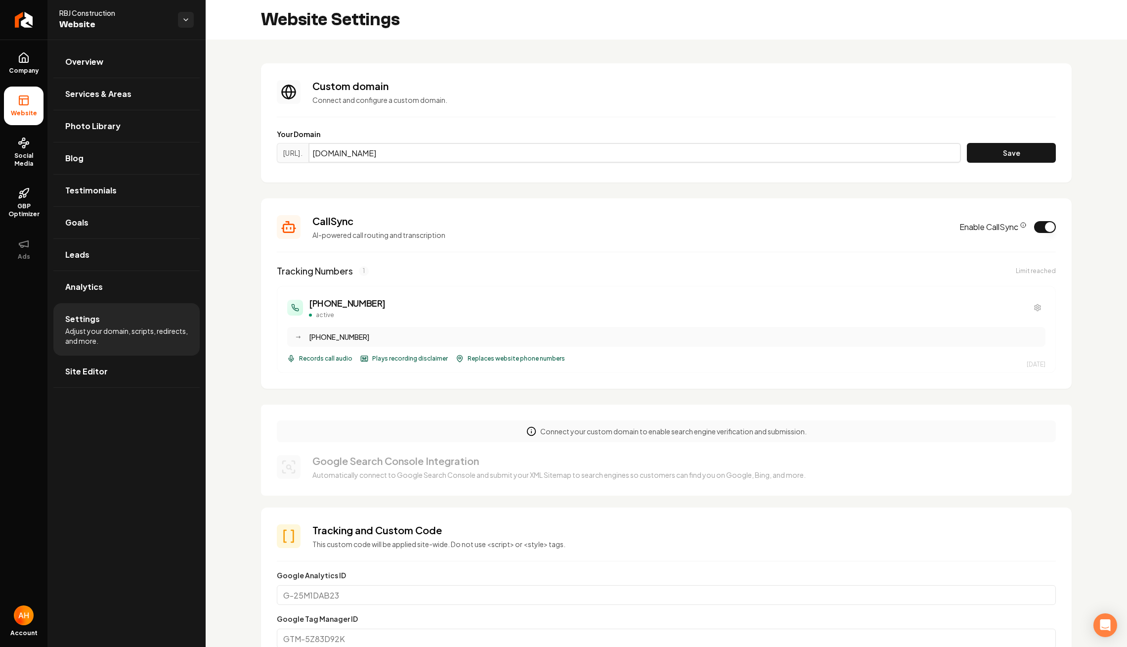
click at [710, 159] on input "RBJConstructionco.com" at bounding box center [634, 153] width 652 height 20
click at [1014, 143] on button "Save" at bounding box center [1011, 153] width 89 height 20
click at [521, 143] on input "RBJConstructionco.com" at bounding box center [634, 153] width 652 height 20
click at [975, 151] on button "Save" at bounding box center [1011, 153] width 89 height 20
click at [980, 157] on button "Save" at bounding box center [1011, 153] width 89 height 20
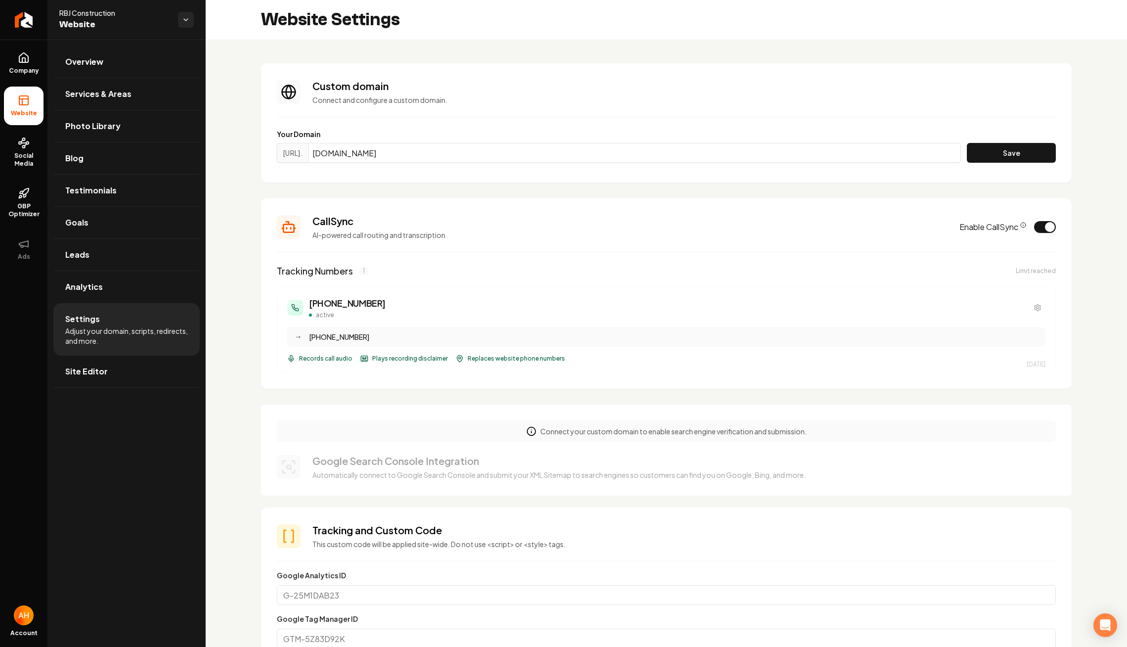
click at [985, 164] on div "https://www. RBJConstructionco.com Save" at bounding box center [666, 155] width 779 height 24
click at [987, 156] on button "Save" at bounding box center [1011, 153] width 89 height 20
click at [1011, 154] on button "Save" at bounding box center [1011, 153] width 89 height 20
click at [1033, 144] on button "Save" at bounding box center [1011, 153] width 89 height 20
click at [1020, 157] on button "Save" at bounding box center [1011, 153] width 89 height 20
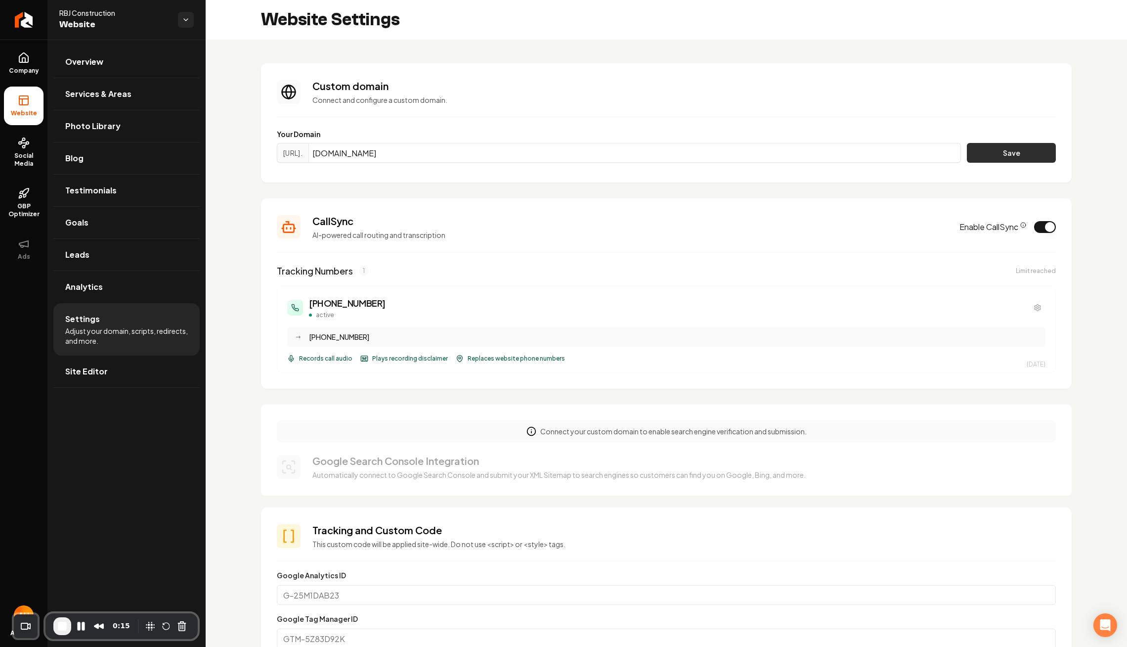
click at [984, 154] on button "Save" at bounding box center [1011, 153] width 89 height 20
drag, startPoint x: 535, startPoint y: 632, endPoint x: 481, endPoint y: 604, distance: 61.2
click at [481, 606] on div "Cannot add rbjconstructionco.com since it's already in use by one of your proje…" at bounding box center [563, 622] width 173 height 33
copy div "Cannot add rbjconstructionco.com since it's already in use by one of your proje…"
click at [436, 149] on input "RBJConstructionco.com" at bounding box center [634, 153] width 652 height 20
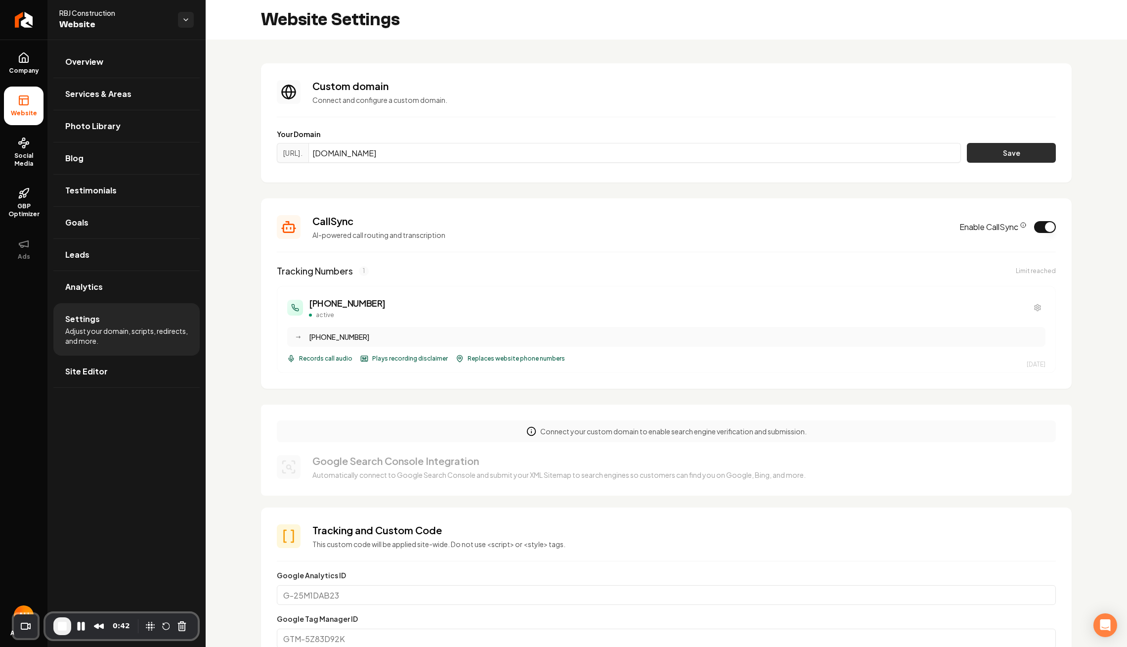
click at [1000, 148] on button "Save" at bounding box center [1011, 153] width 89 height 20
drag, startPoint x: 551, startPoint y: 628, endPoint x: 494, endPoint y: 591, distance: 67.6
click at [494, 596] on div "Unable to redirect to "RBJConstructionco.com", because that domain is not added…" at bounding box center [563, 617] width 173 height 43
click at [998, 158] on button "Save" at bounding box center [1011, 153] width 89 height 20
drag, startPoint x: 594, startPoint y: 622, endPoint x: 549, endPoint y: 618, distance: 45.1
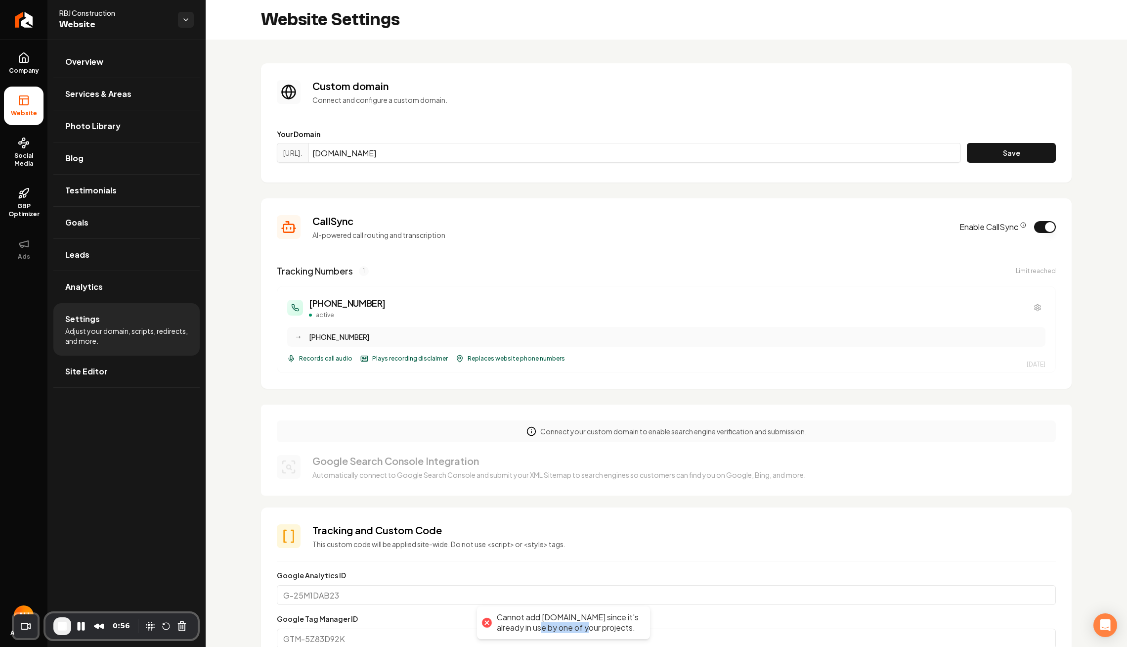
click at [549, 618] on div "Cannot add rbjconstructionco.com since it's already in use by one of your proje…" at bounding box center [568, 622] width 143 height 21
click at [578, 615] on div "Cannot add rbjconstructionco.com since it's already in use by one of your proje…" at bounding box center [568, 622] width 143 height 21
click at [65, 629] on span "End Recording" at bounding box center [62, 626] width 12 height 12
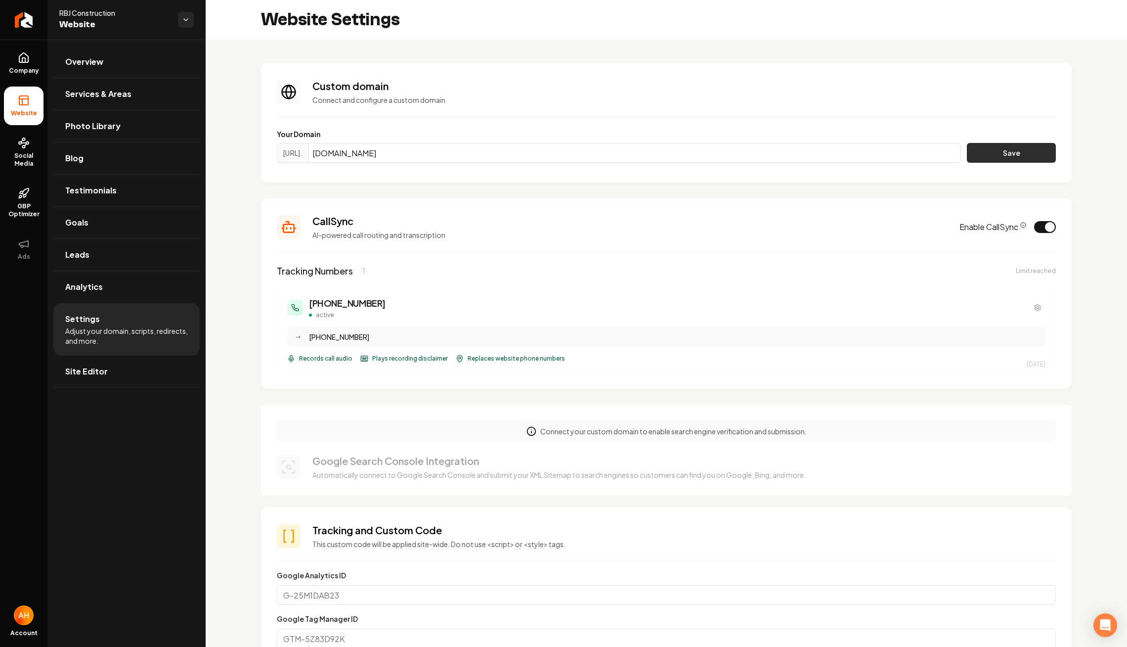
click at [993, 146] on button "Save" at bounding box center [1011, 153] width 89 height 20
click at [499, 153] on input "RBJConstructionco.com" at bounding box center [634, 153] width 652 height 20
paste input "rbjc"
type input "rbjconstructionco.com"
click at [1012, 152] on button "Save" at bounding box center [1011, 153] width 89 height 20
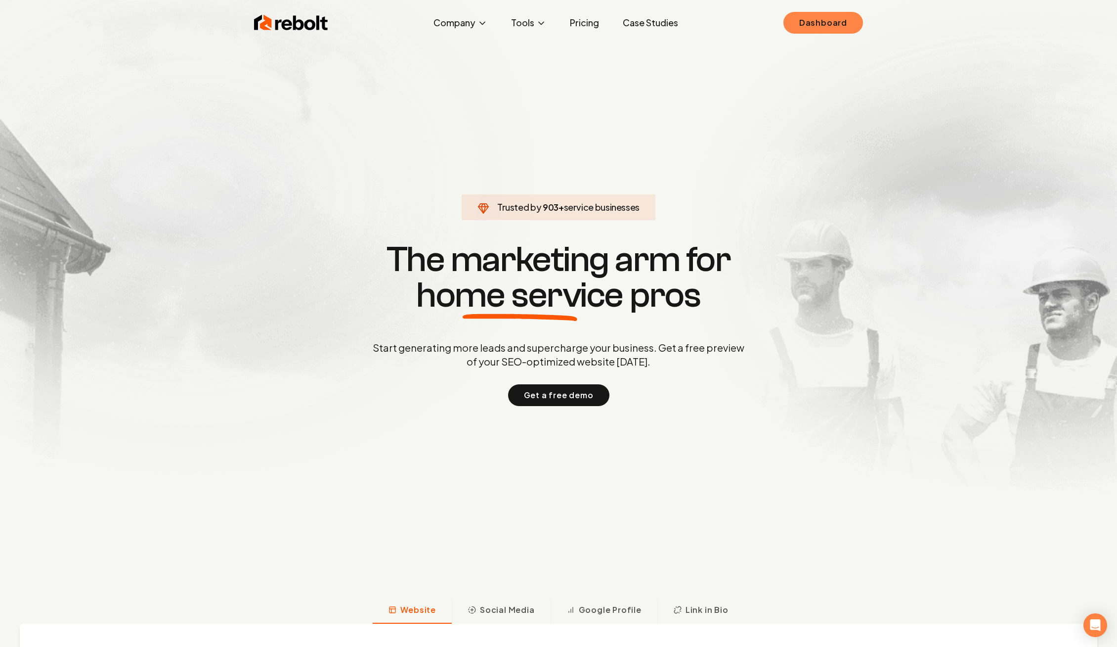
click at [842, 13] on link "Dashboard" at bounding box center [823, 23] width 80 height 22
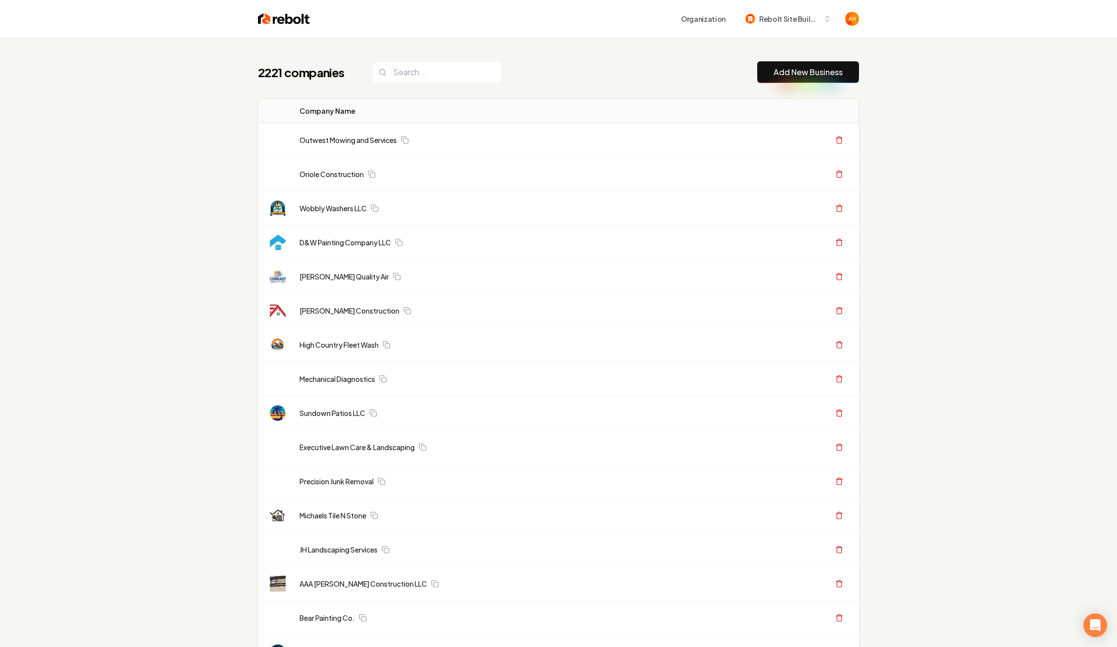
click at [595, 35] on div "Organization Rebolt Site Builder" at bounding box center [558, 19] width 633 height 38
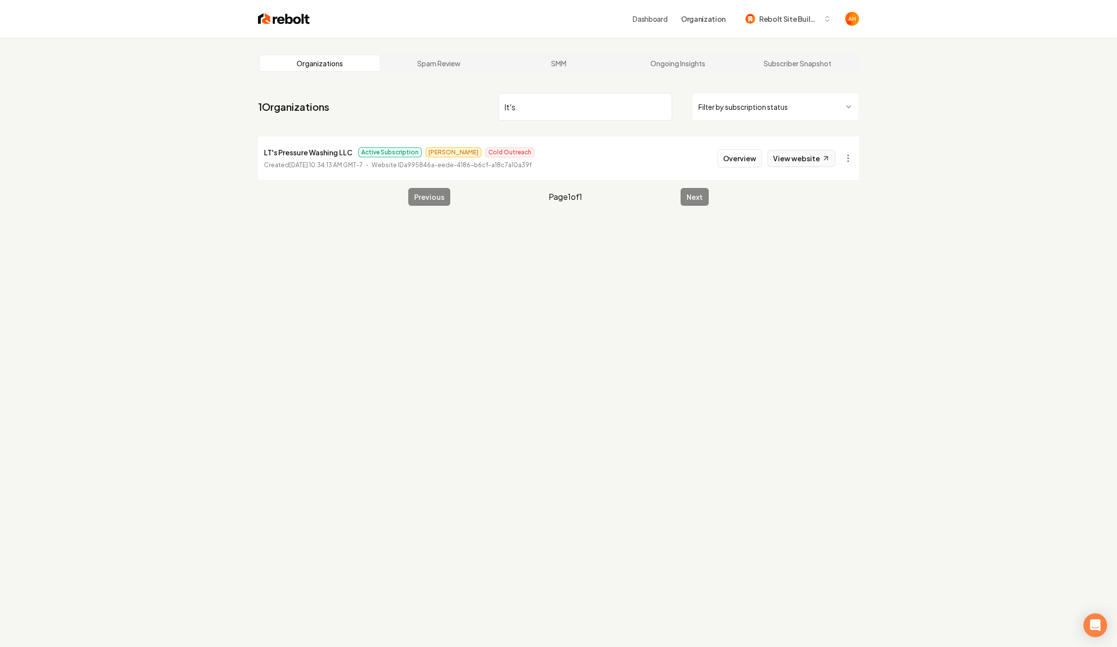
type input "lt's"
click at [803, 155] on link "View website" at bounding box center [802, 158] width 68 height 17
